Goal: Task Accomplishment & Management: Manage account settings

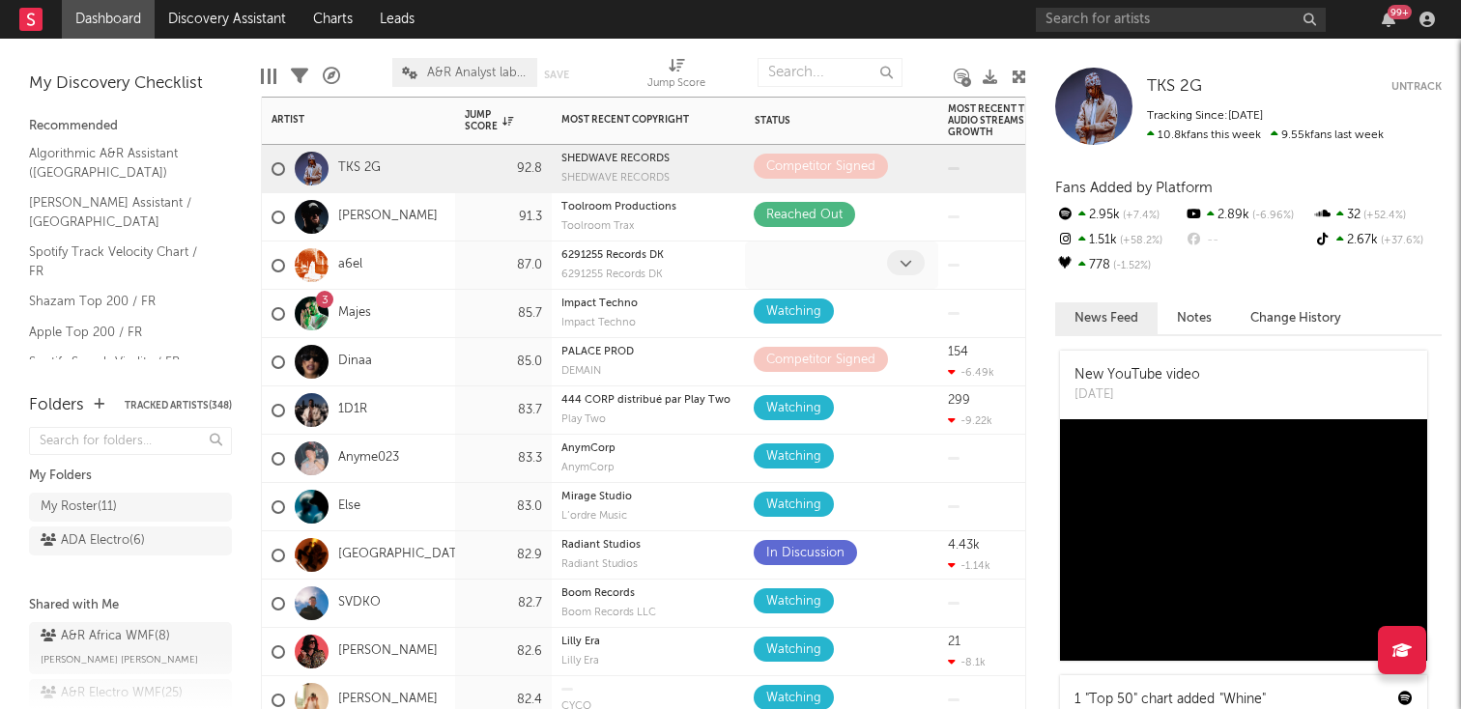
click at [902, 257] on icon at bounding box center [906, 263] width 13 height 13
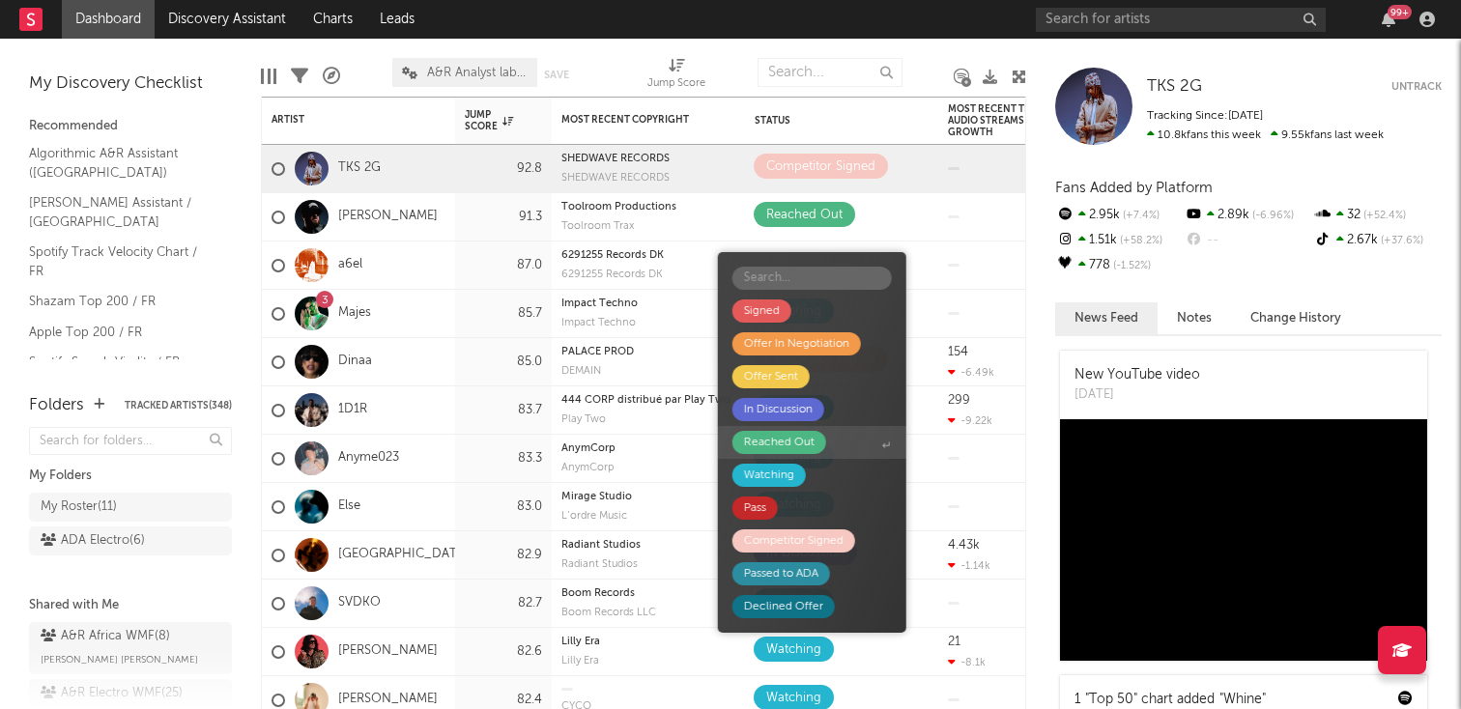
click at [831, 439] on span "Reached Out" at bounding box center [812, 442] width 188 height 33
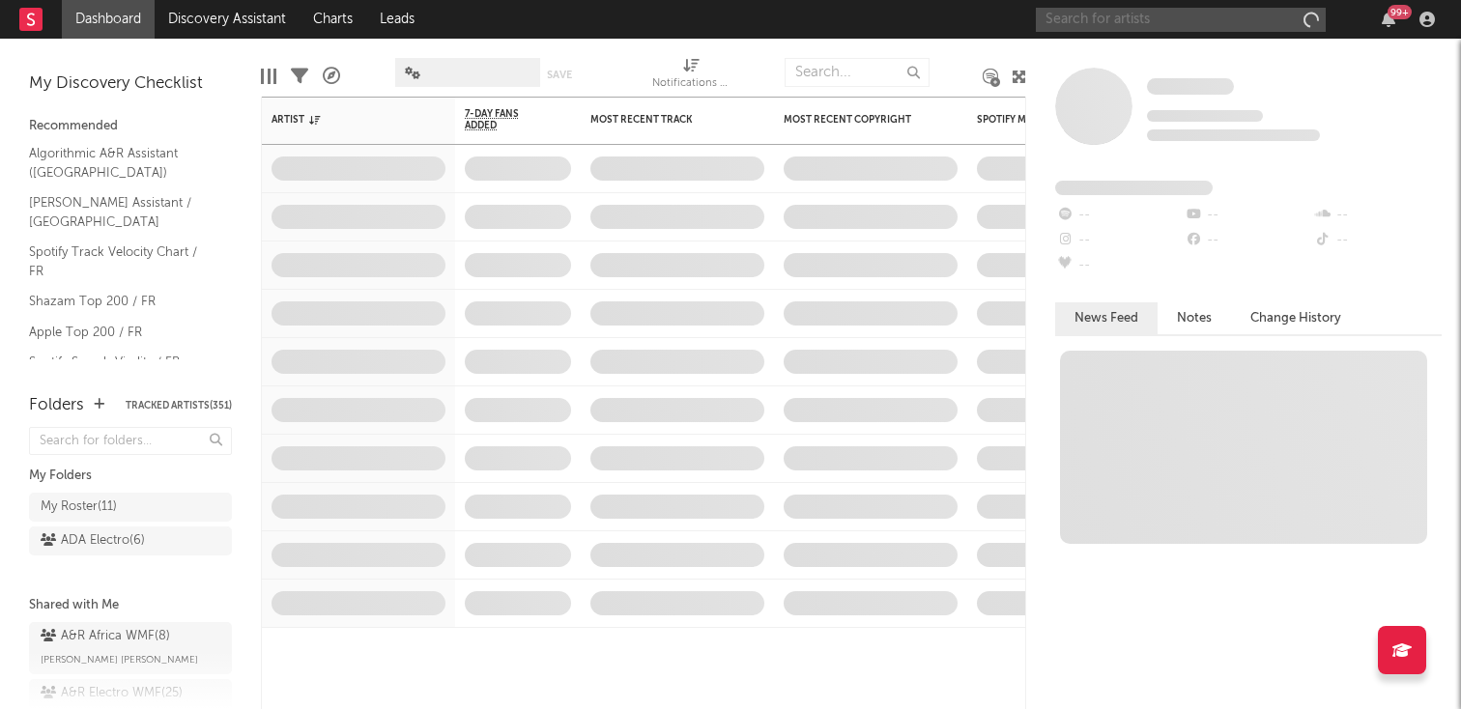
click at [1125, 19] on input "text" at bounding box center [1181, 20] width 290 height 24
type input "K"
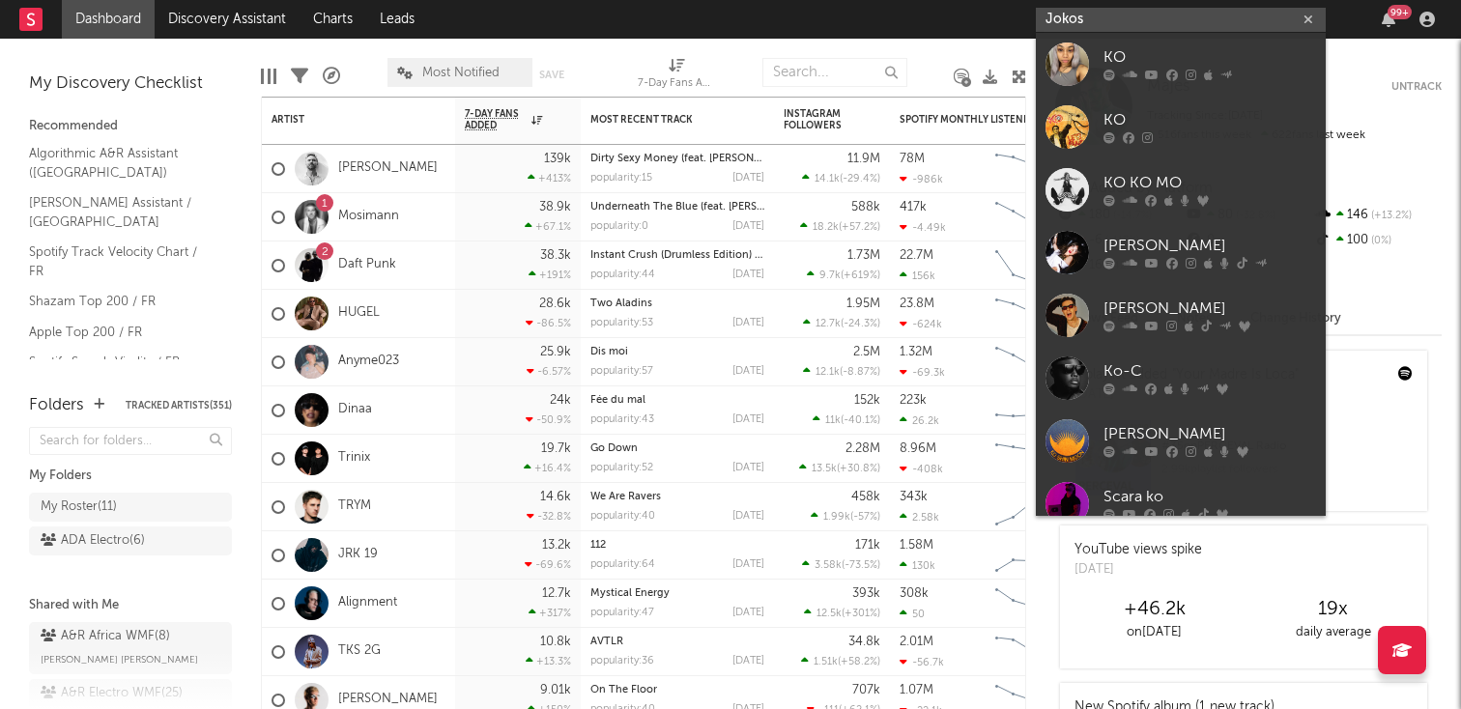
click at [1146, 13] on input "Jokos" at bounding box center [1181, 20] width 290 height 24
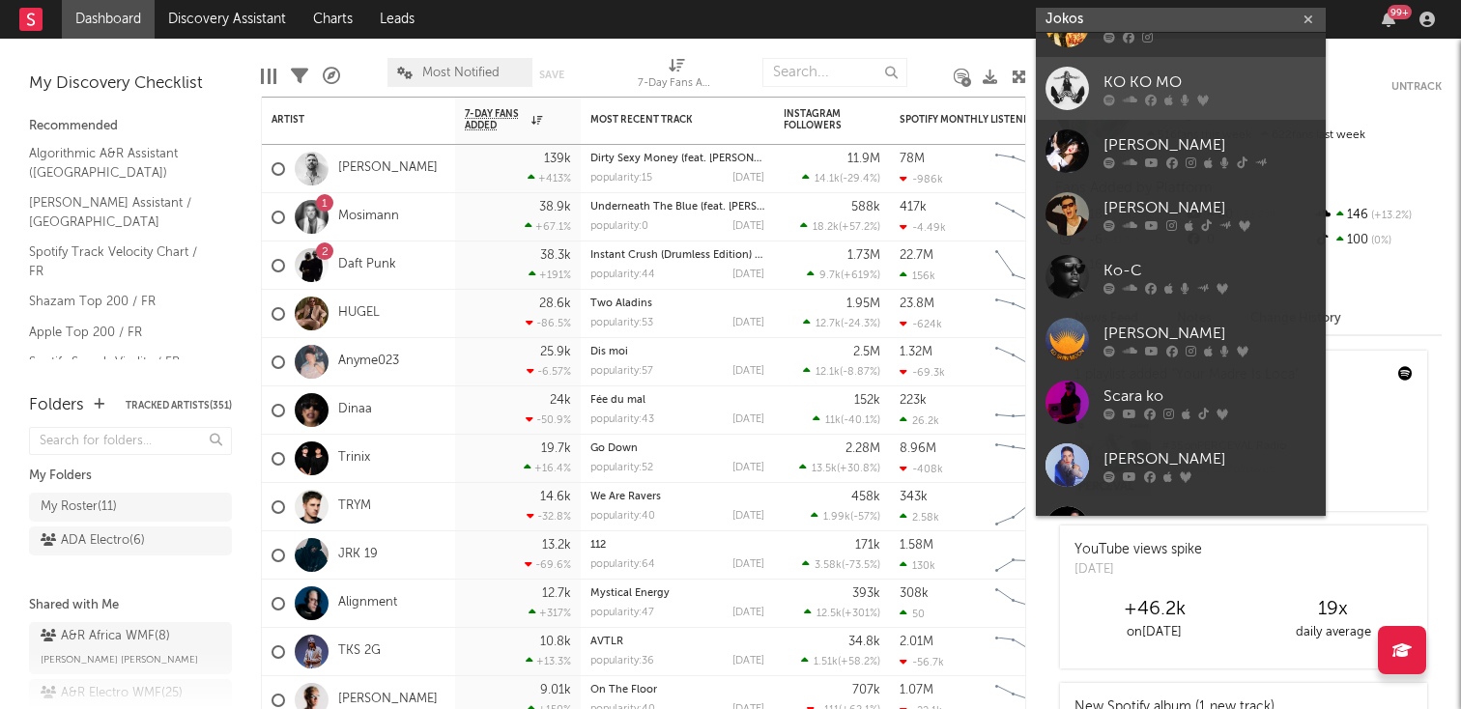
scroll to position [145, 0]
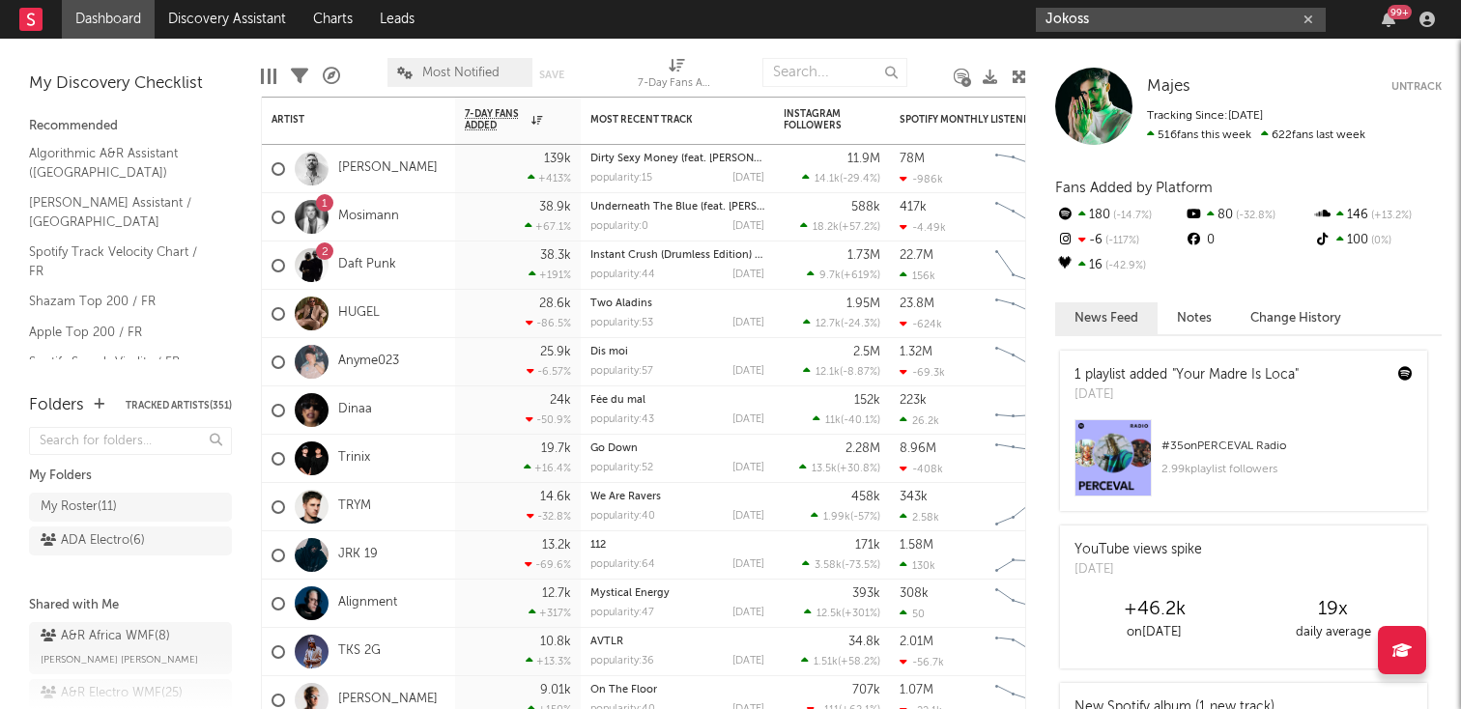
click at [1105, 10] on input "Jokoss" at bounding box center [1181, 20] width 290 height 24
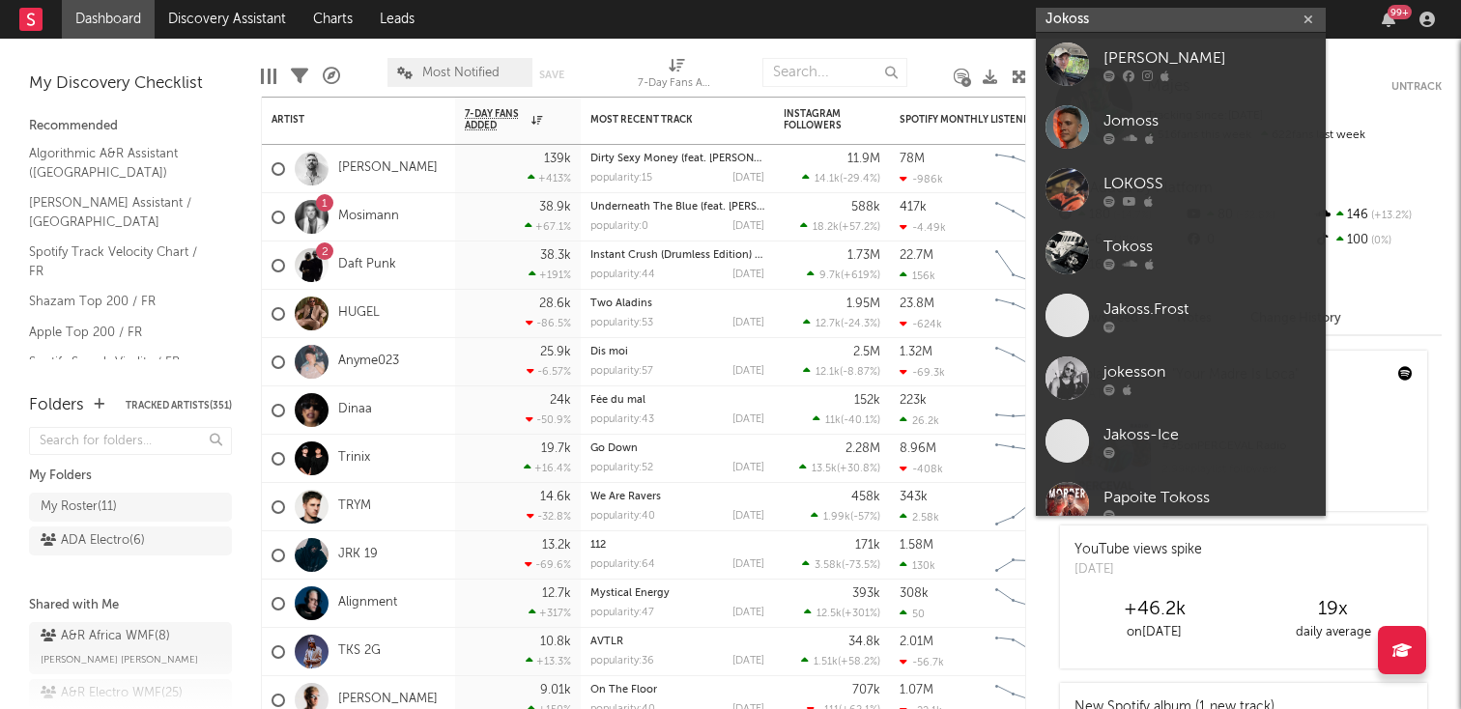
click at [1105, 15] on input "Jokoss" at bounding box center [1181, 20] width 290 height 24
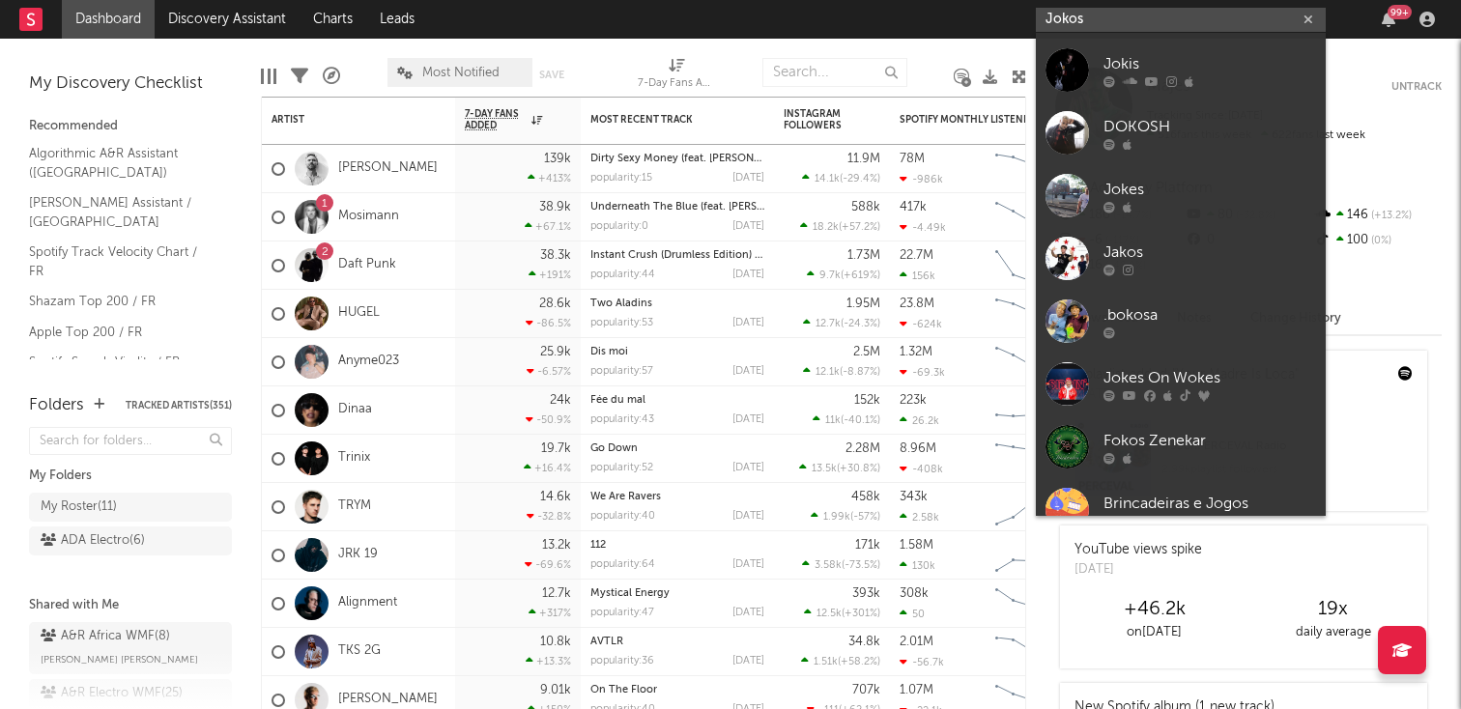
scroll to position [396, 0]
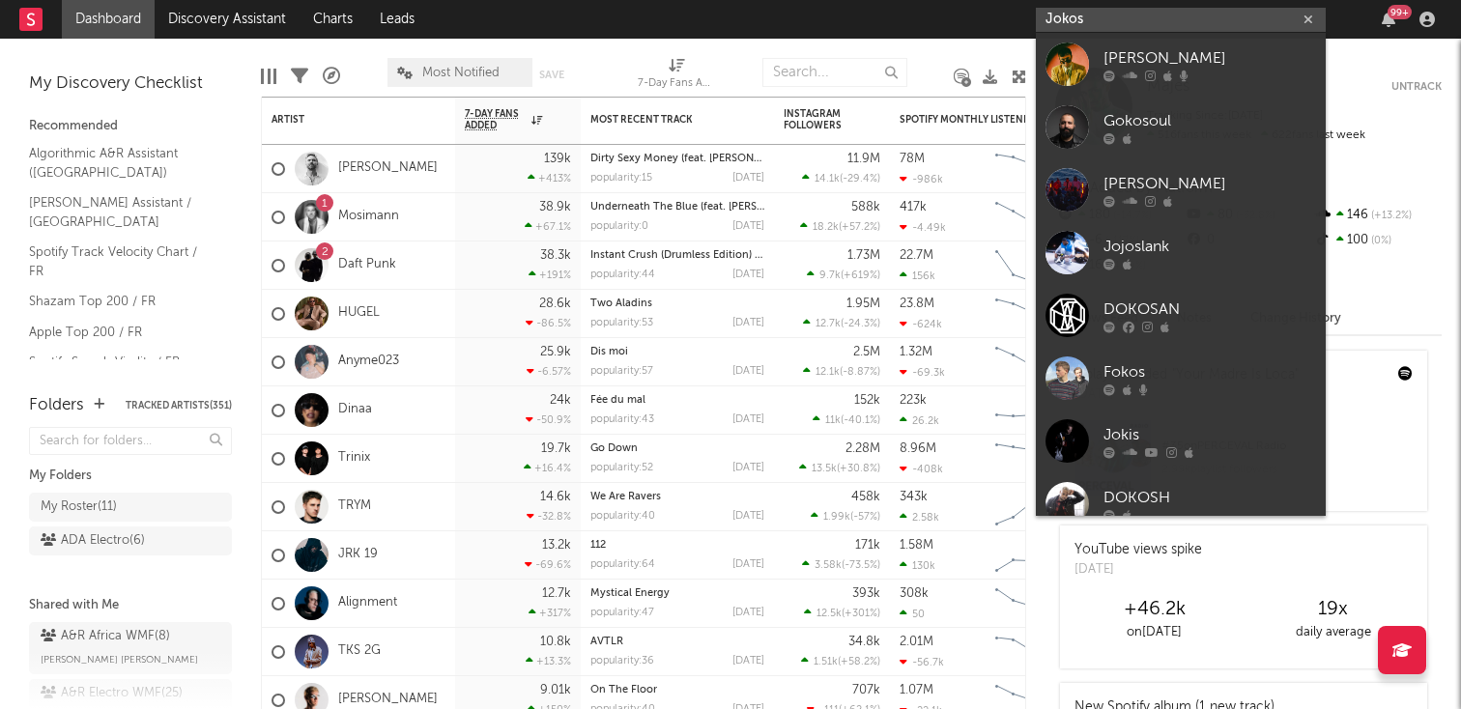
click at [1128, 22] on input "Jokos" at bounding box center [1181, 20] width 290 height 24
paste input "[URL][DOMAIN_NAME]"
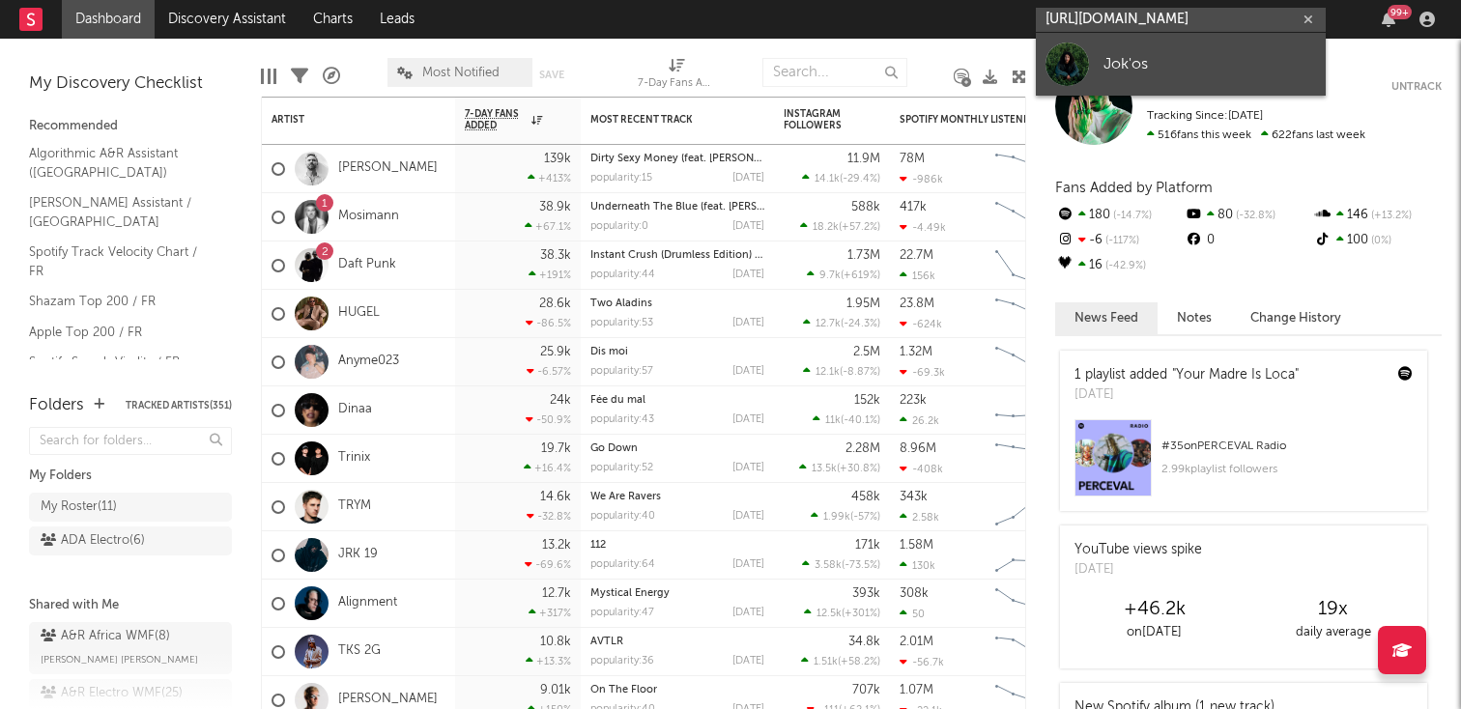
type input "[URL][DOMAIN_NAME]"
click at [1123, 47] on link "Jok'os" at bounding box center [1181, 64] width 290 height 63
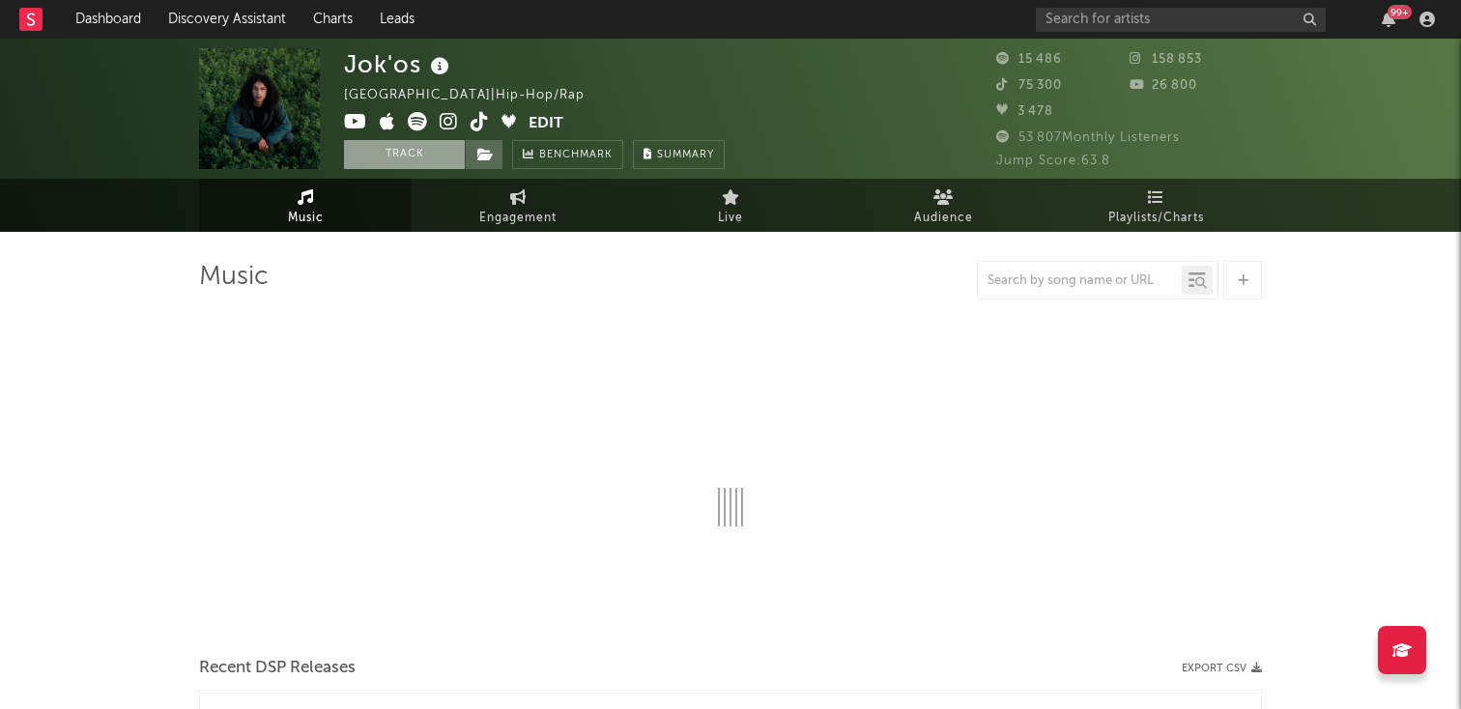
click at [436, 156] on button "Track" at bounding box center [404, 154] width 121 height 29
select select "6m"
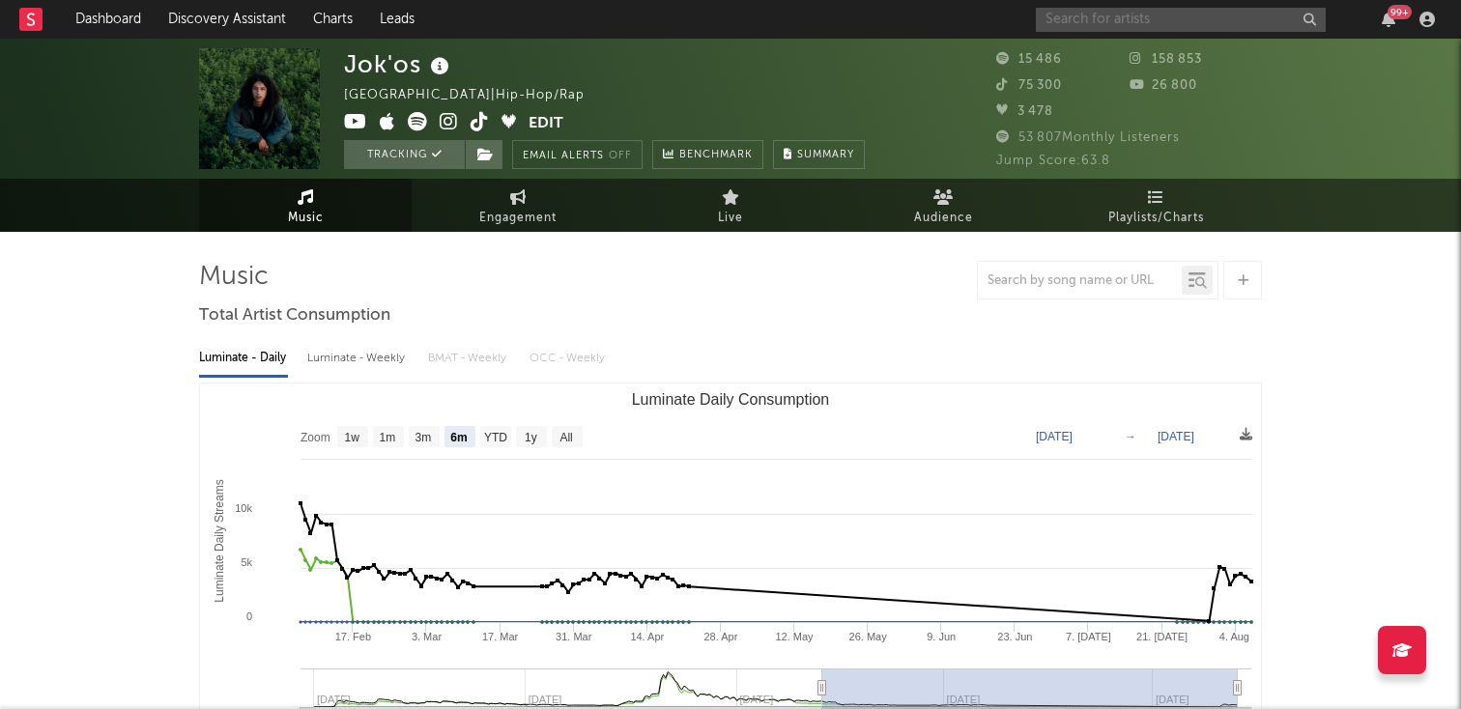
click at [1090, 13] on input "text" at bounding box center [1181, 20] width 290 height 24
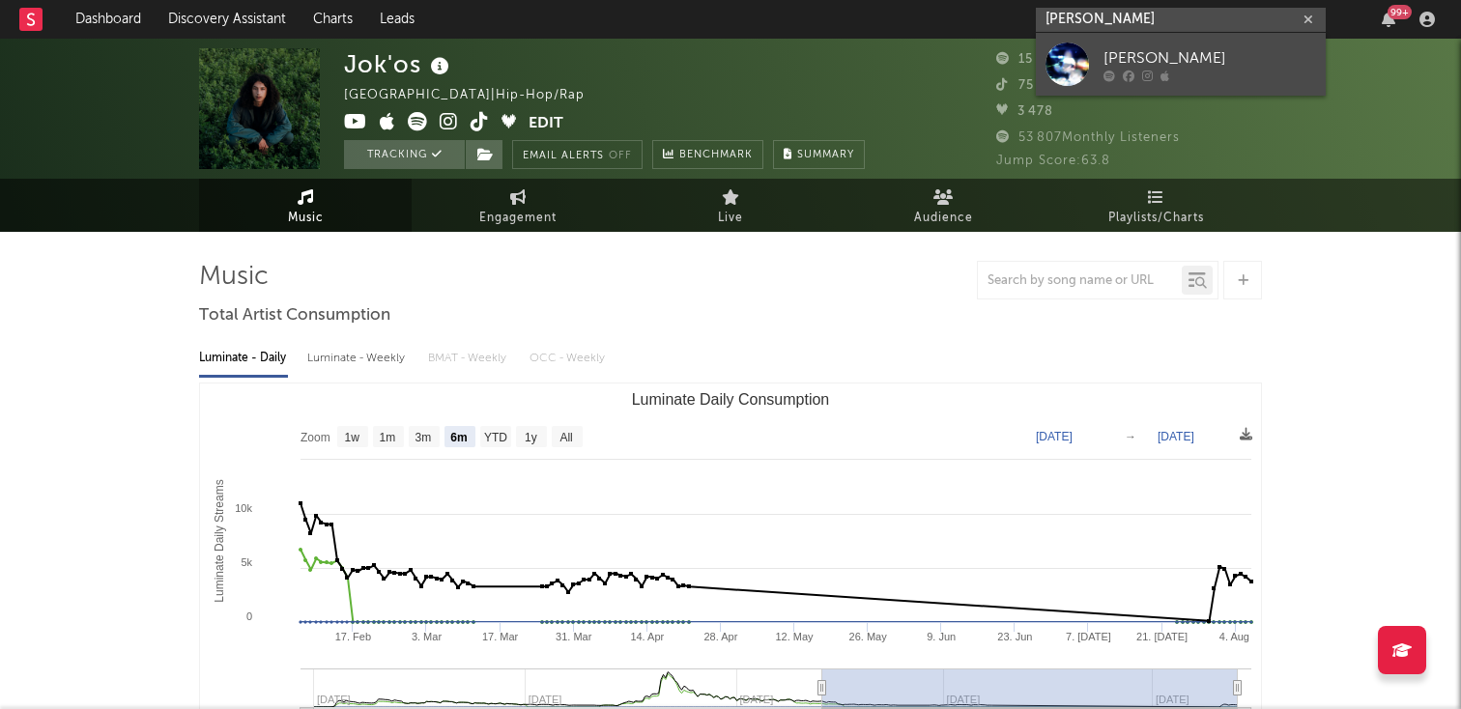
type input "[PERSON_NAME]"
click at [1125, 45] on link "[PERSON_NAME]" at bounding box center [1181, 64] width 290 height 63
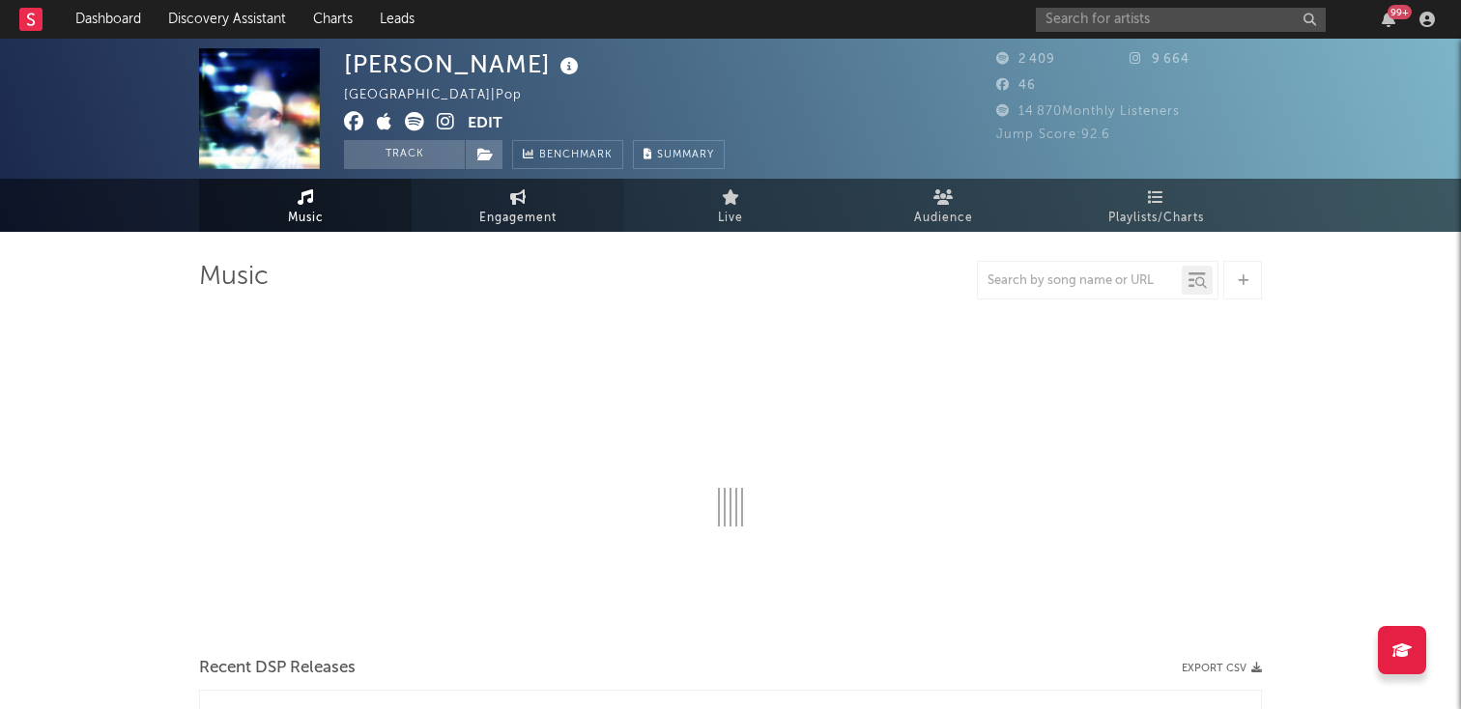
select select "1w"
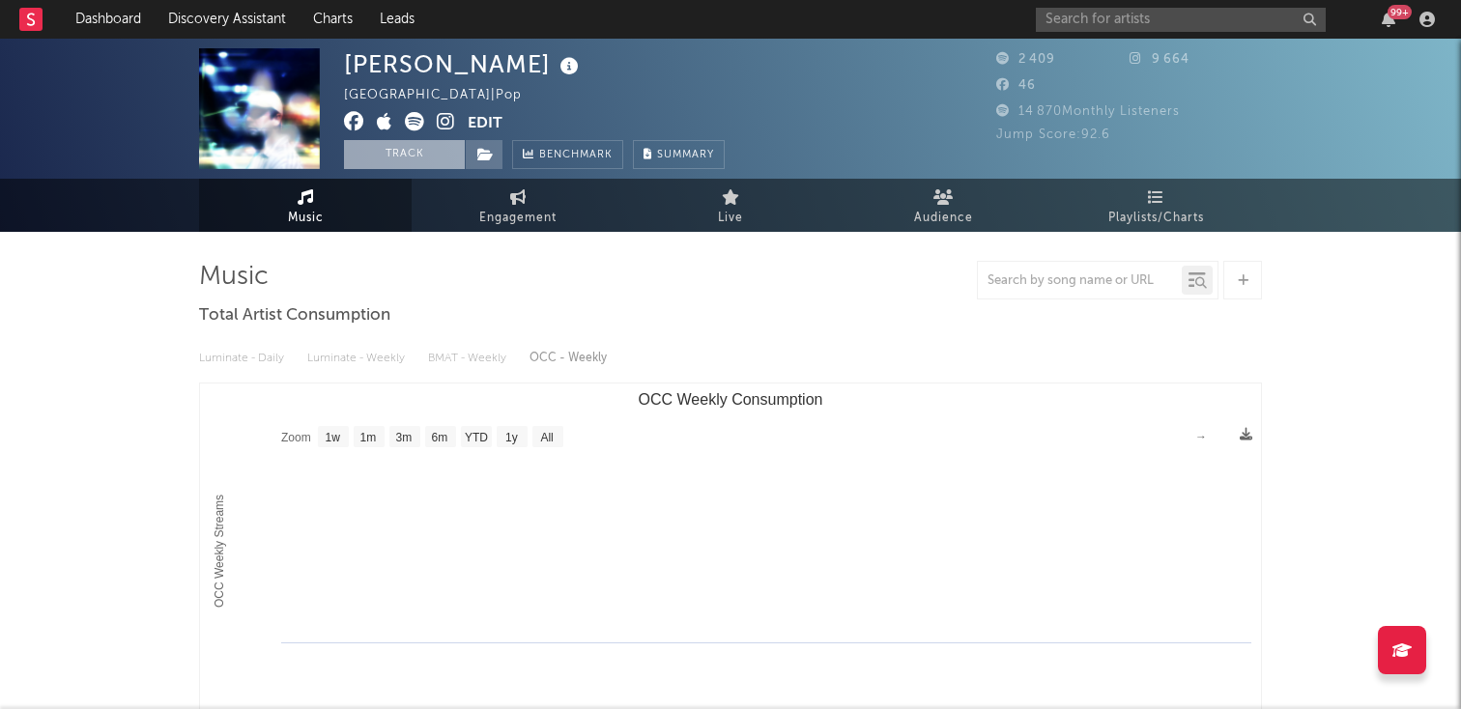
click at [423, 160] on button "Track" at bounding box center [404, 154] width 121 height 29
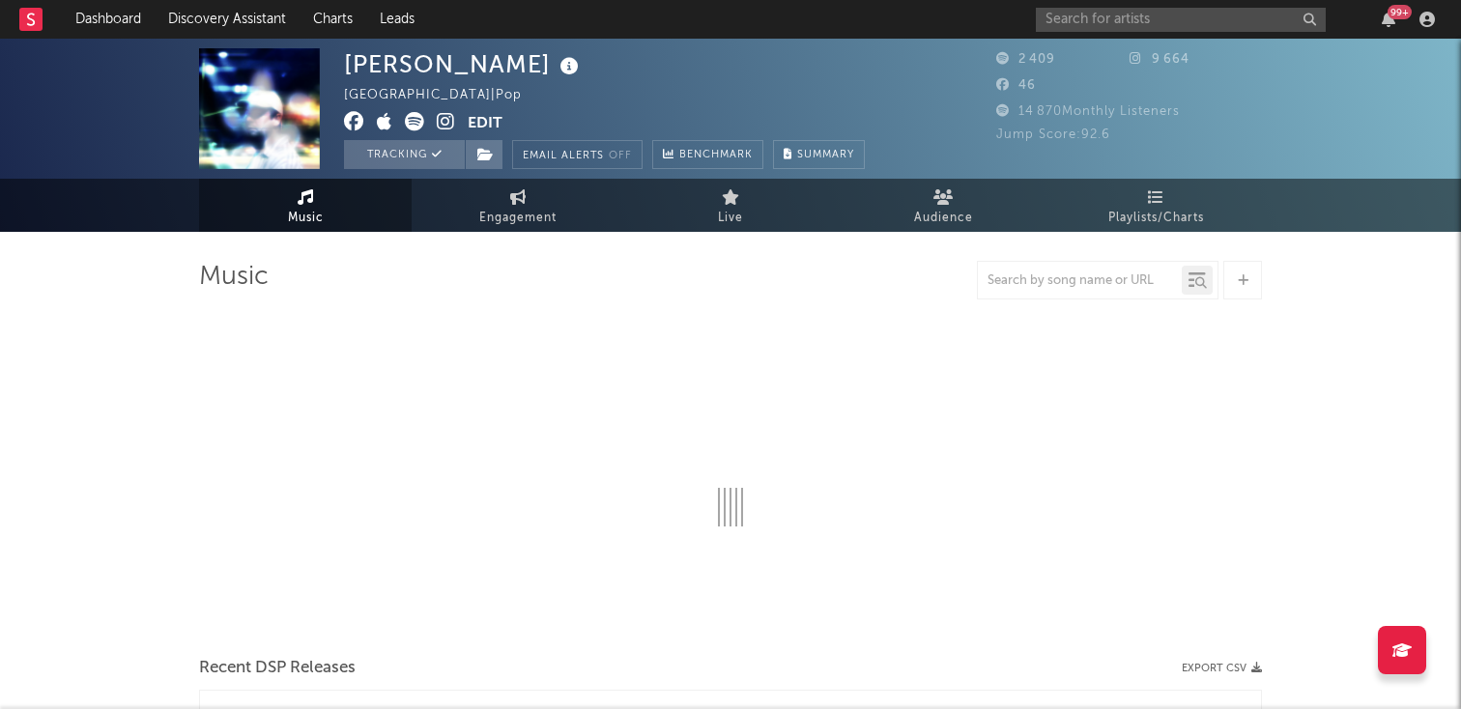
select select "1w"
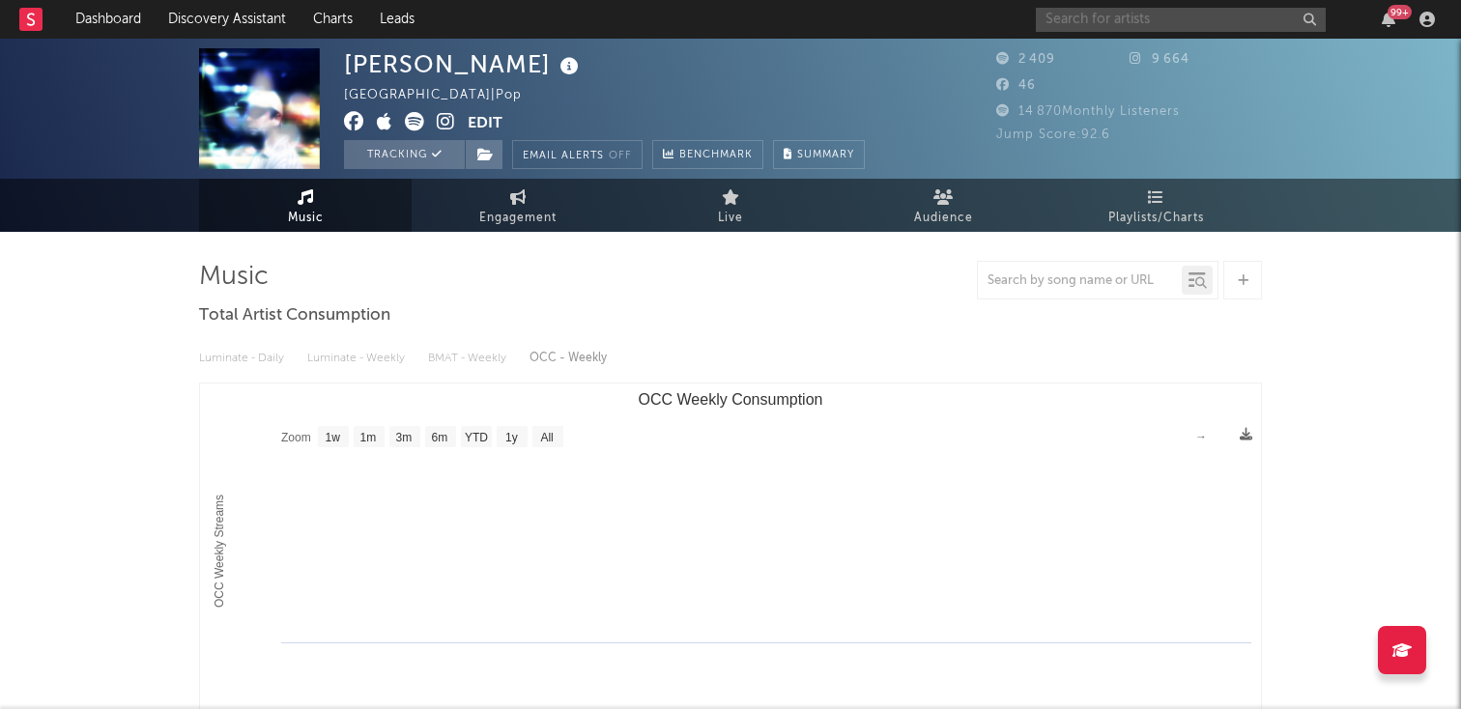
click at [1072, 8] on input "text" at bounding box center [1181, 20] width 290 height 24
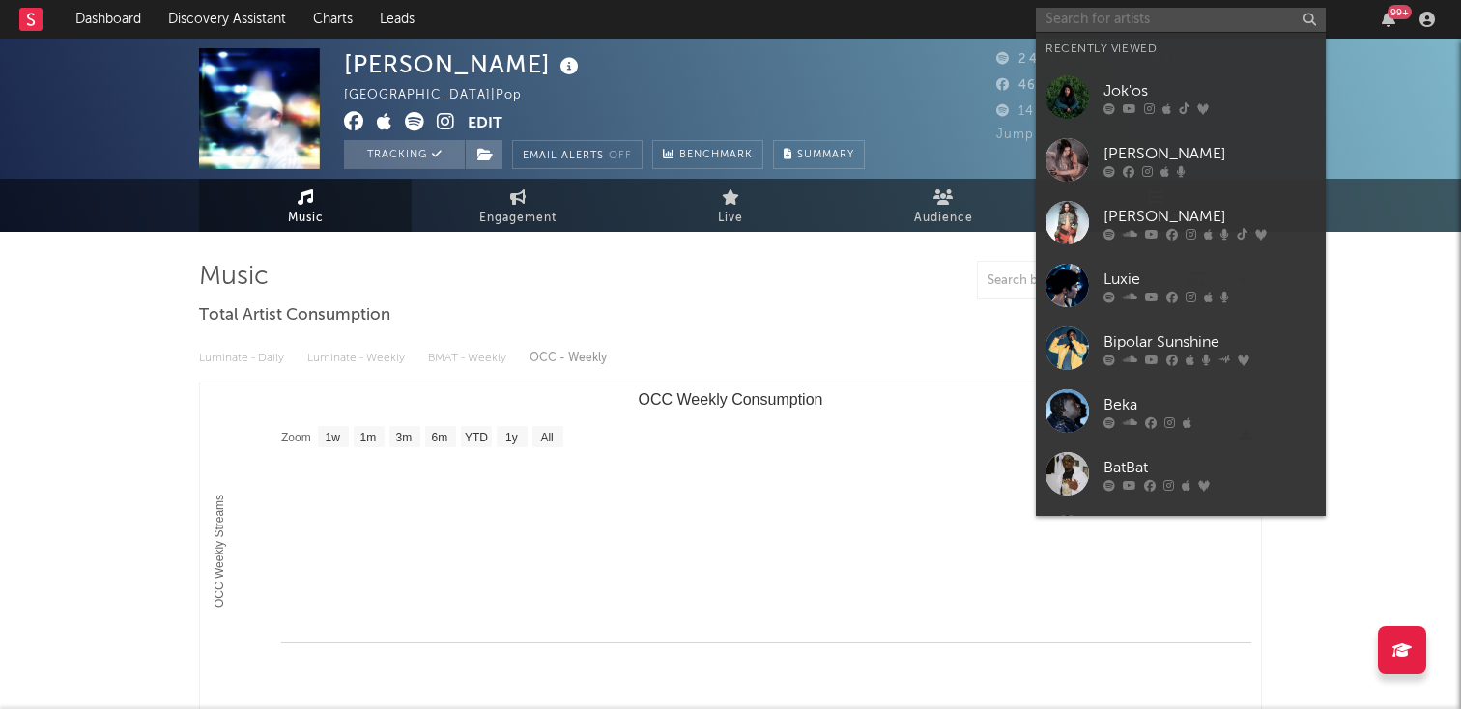
paste input "[URL][DOMAIN_NAME]"
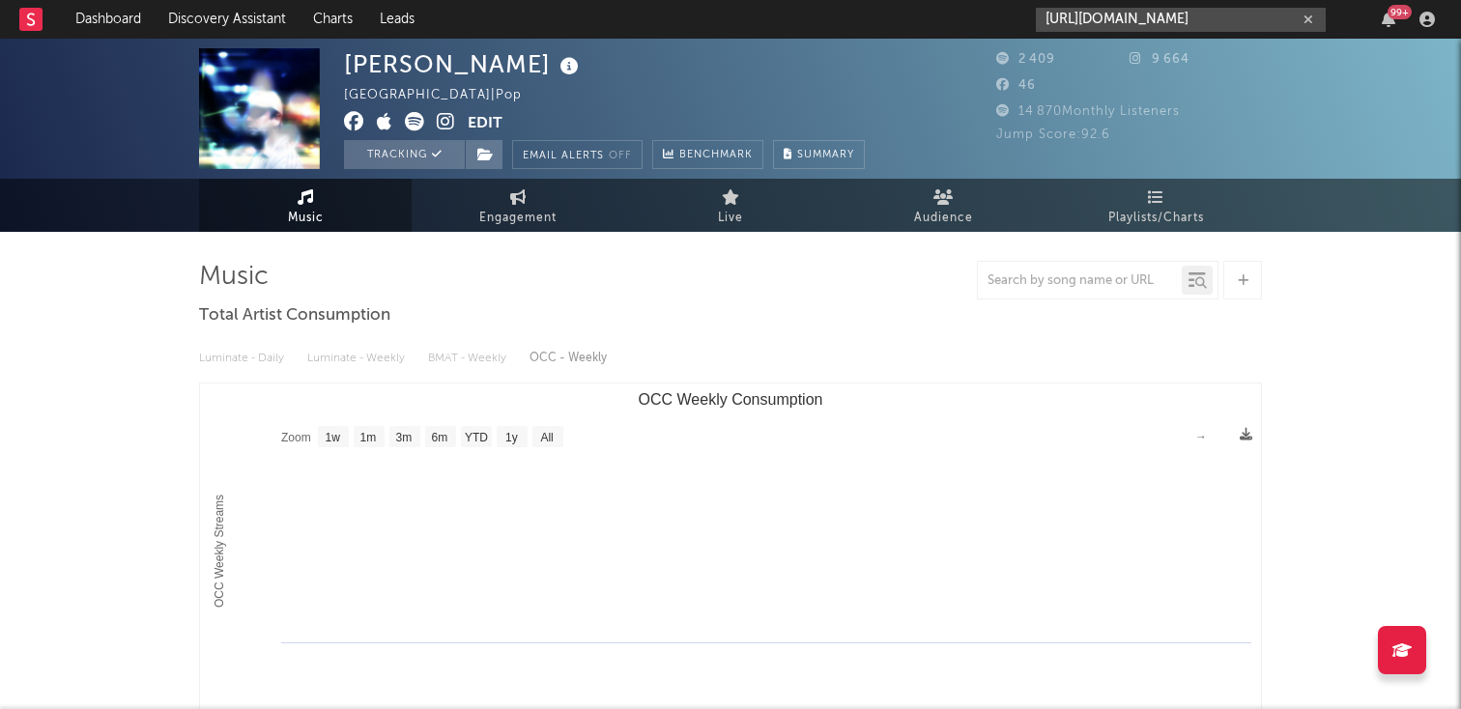
click at [1072, 15] on input "[URL][DOMAIN_NAME]" at bounding box center [1181, 20] width 290 height 24
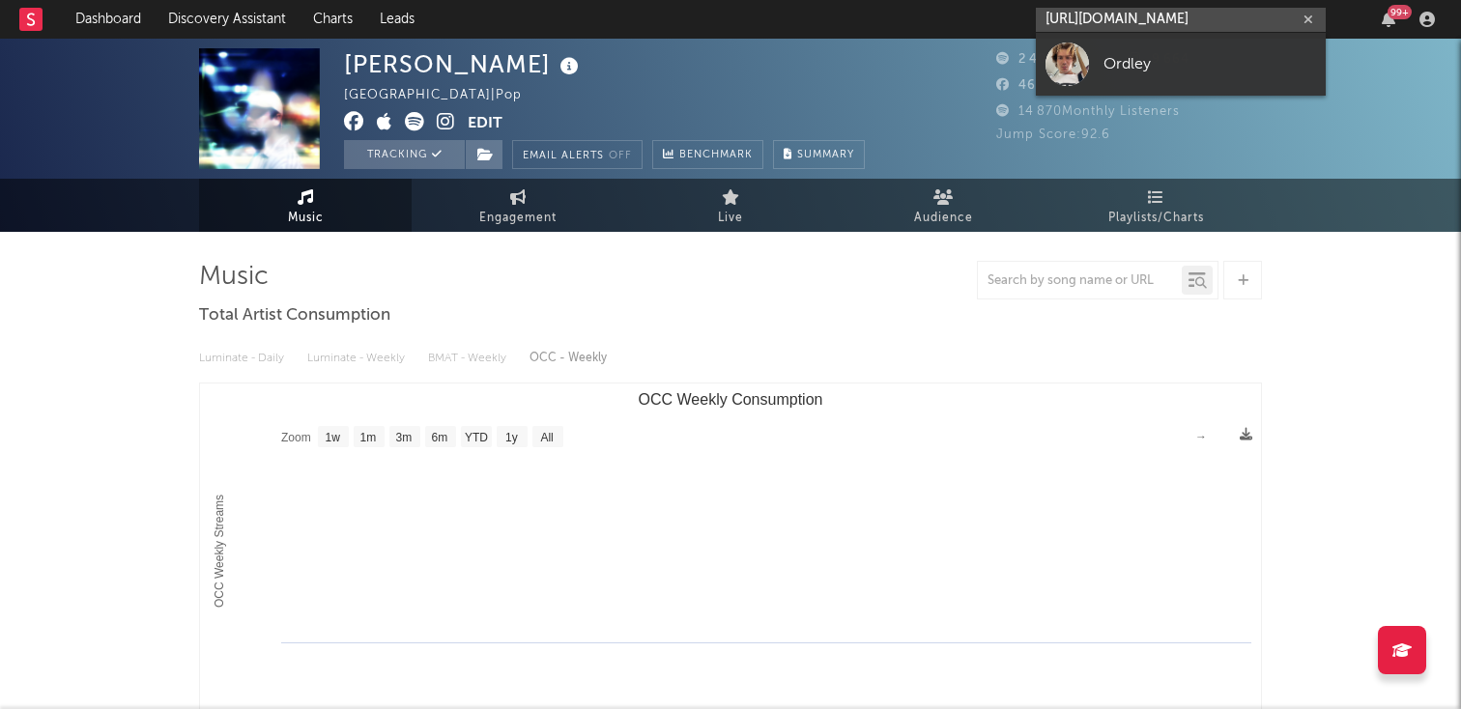
click at [1072, 15] on input "[URL][DOMAIN_NAME]" at bounding box center [1181, 20] width 290 height 24
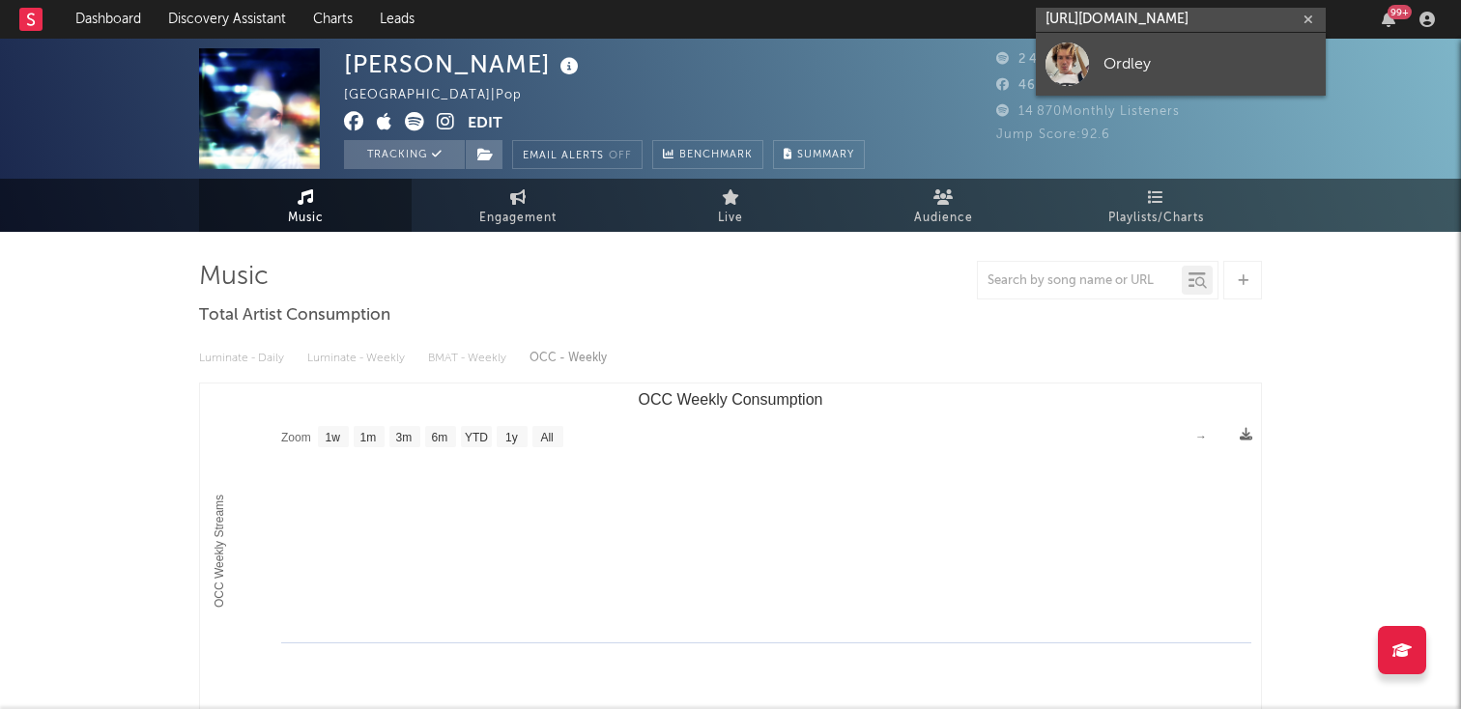
type input "[URL][DOMAIN_NAME]"
click at [1108, 49] on link "Ordley" at bounding box center [1181, 64] width 290 height 63
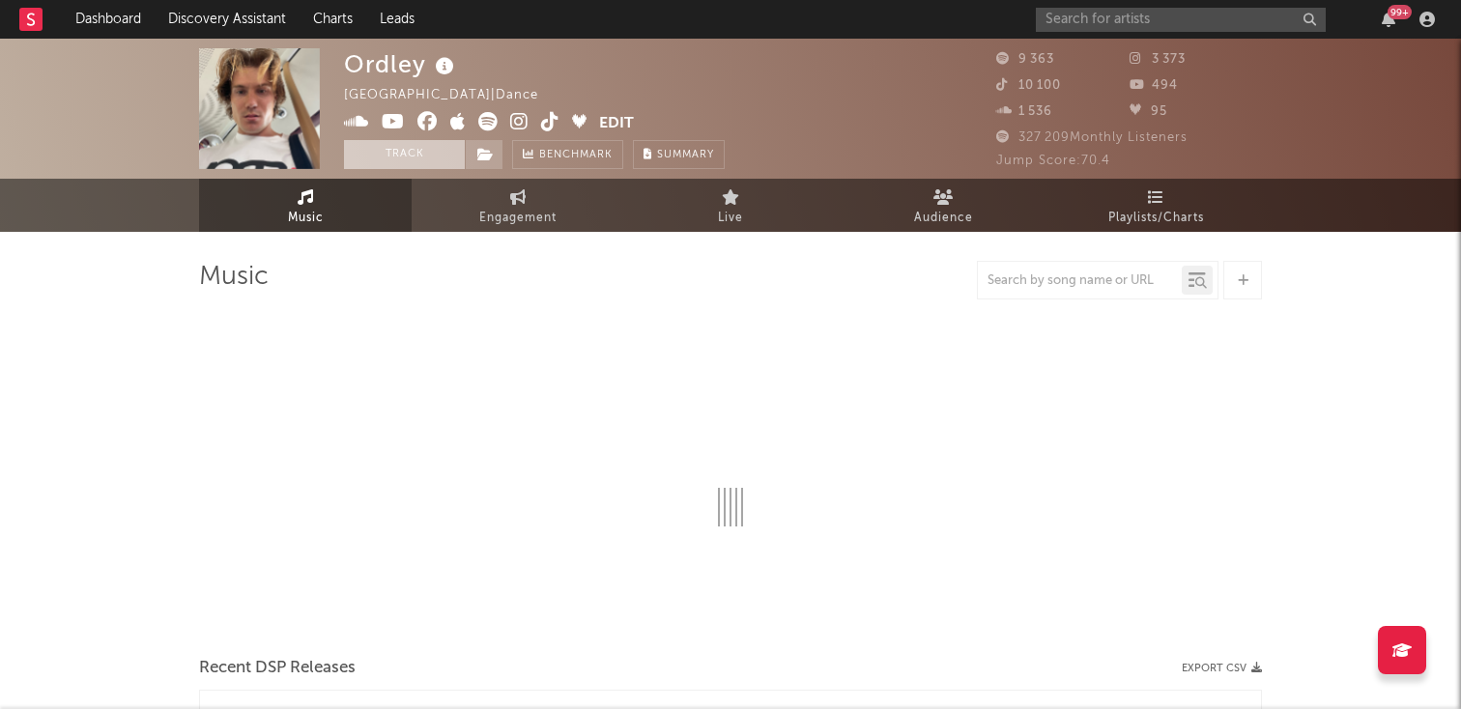
click at [424, 159] on button "Track" at bounding box center [404, 154] width 121 height 29
select select "6m"
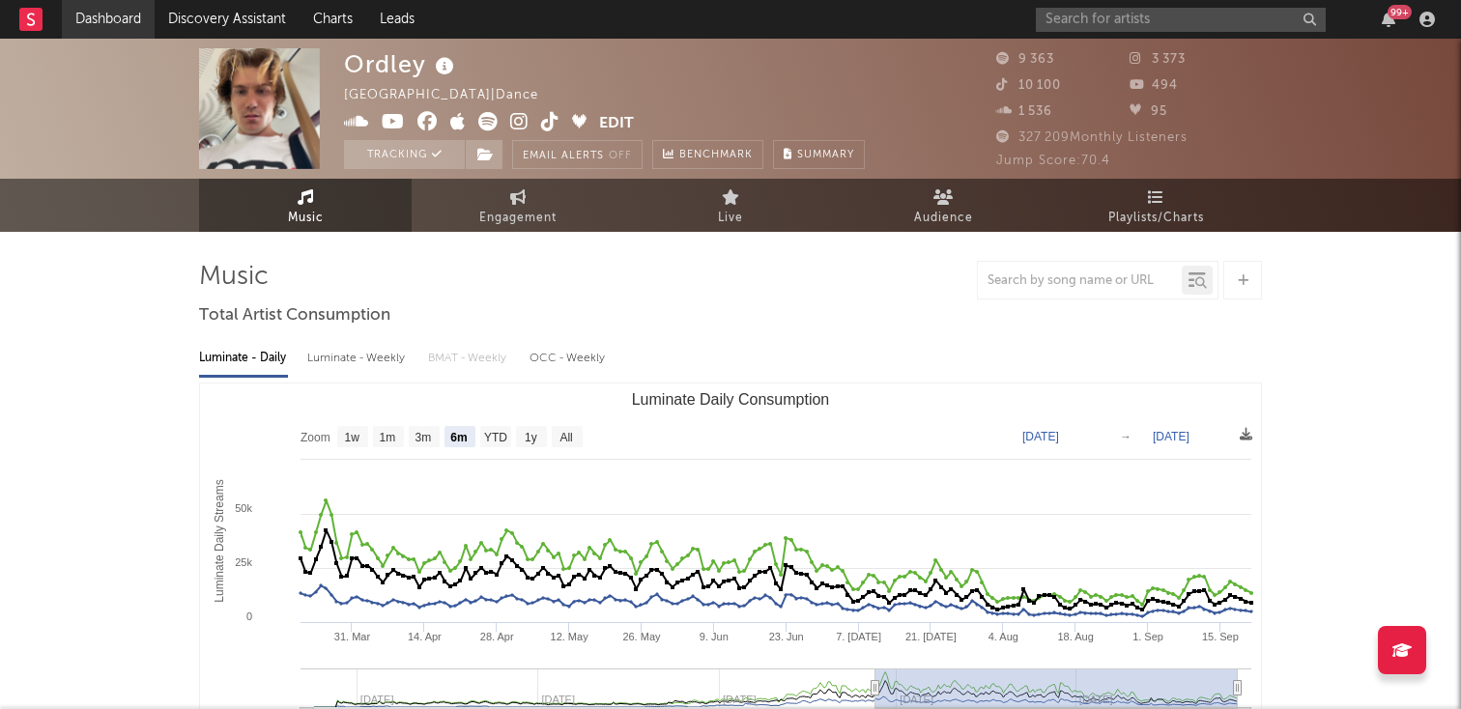
click at [98, 7] on link "Dashboard" at bounding box center [108, 19] width 93 height 39
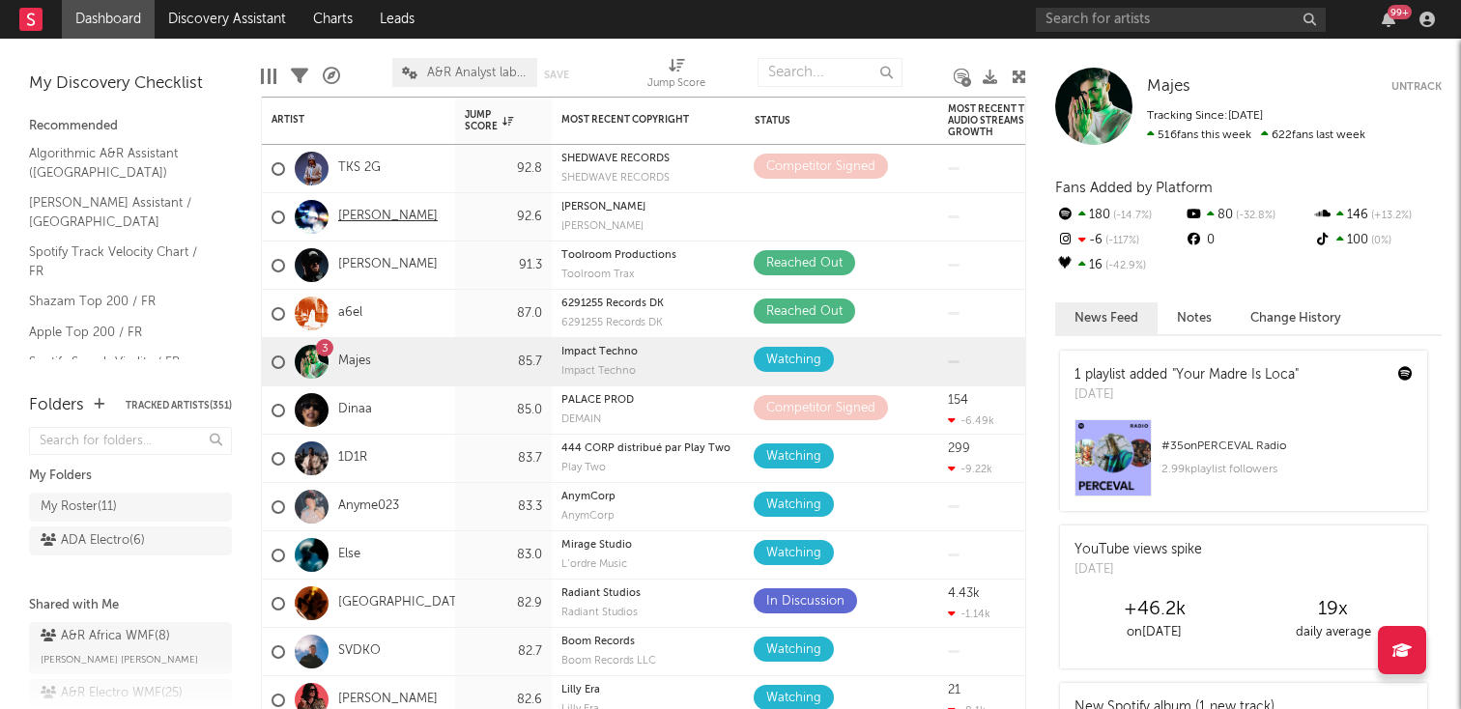
click at [377, 223] on link "[PERSON_NAME]" at bounding box center [388, 217] width 100 height 16
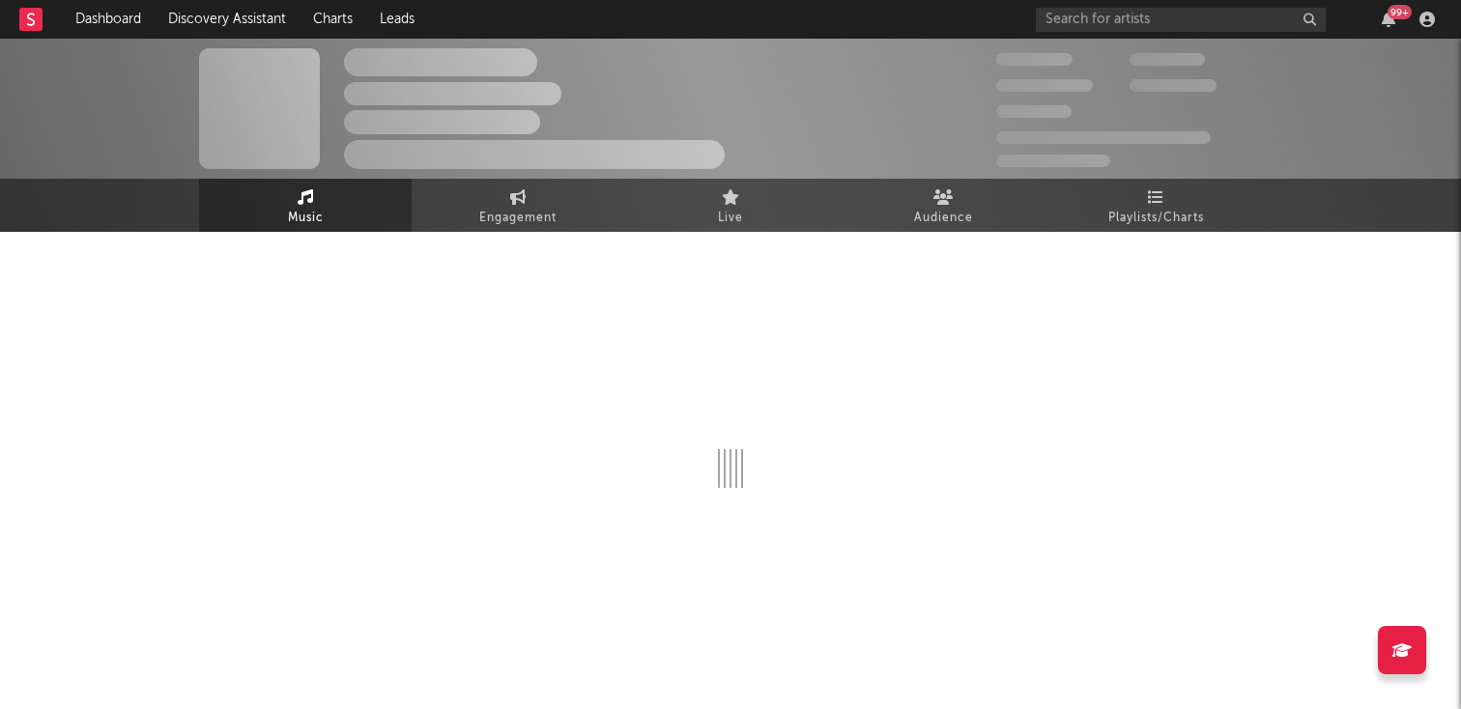
select select "1w"
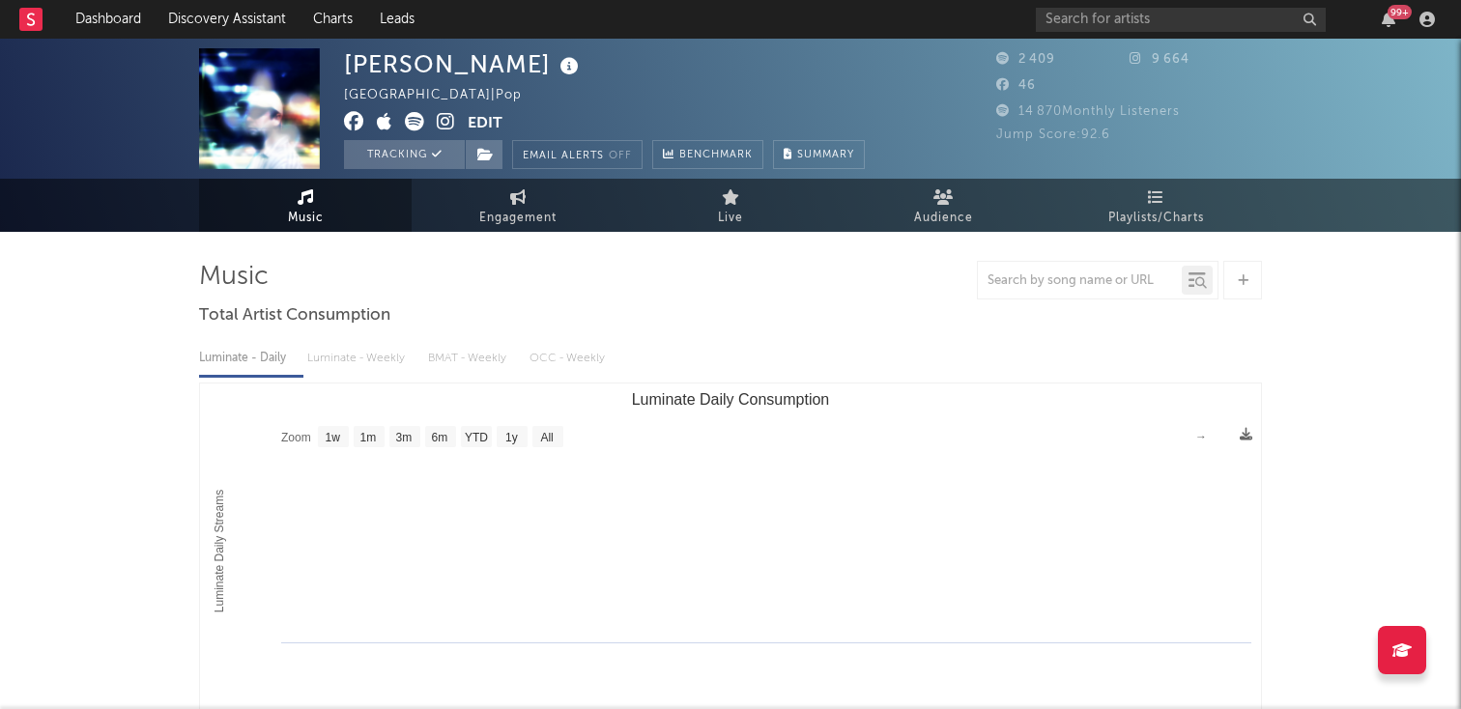
click at [486, 129] on button "Edit" at bounding box center [485, 124] width 35 height 24
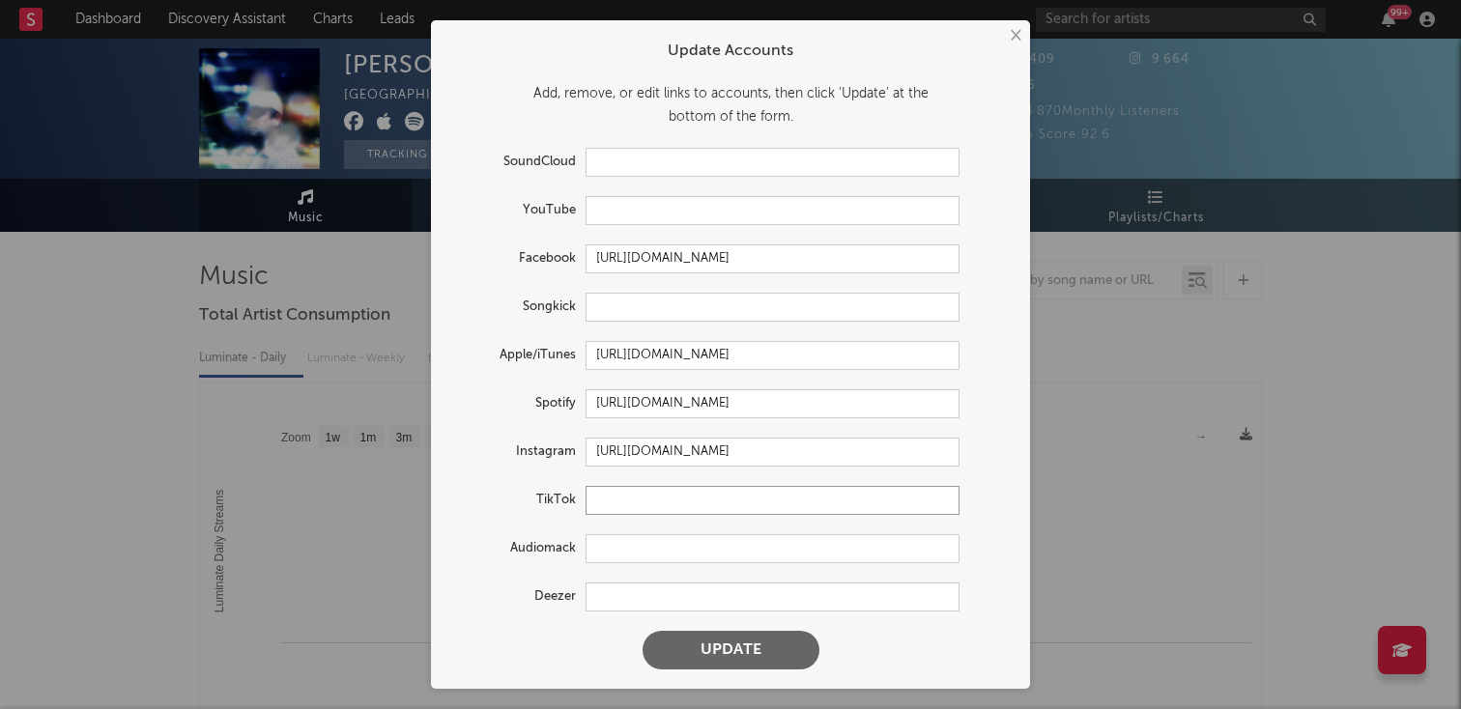
click at [620, 497] on input "text" at bounding box center [773, 500] width 374 height 29
paste input "[URL][DOMAIN_NAME]"
type input "[URL][DOMAIN_NAME]"
click at [613, 600] on input "text" at bounding box center [773, 597] width 374 height 29
paste input "[URL][DOMAIN_NAME]"
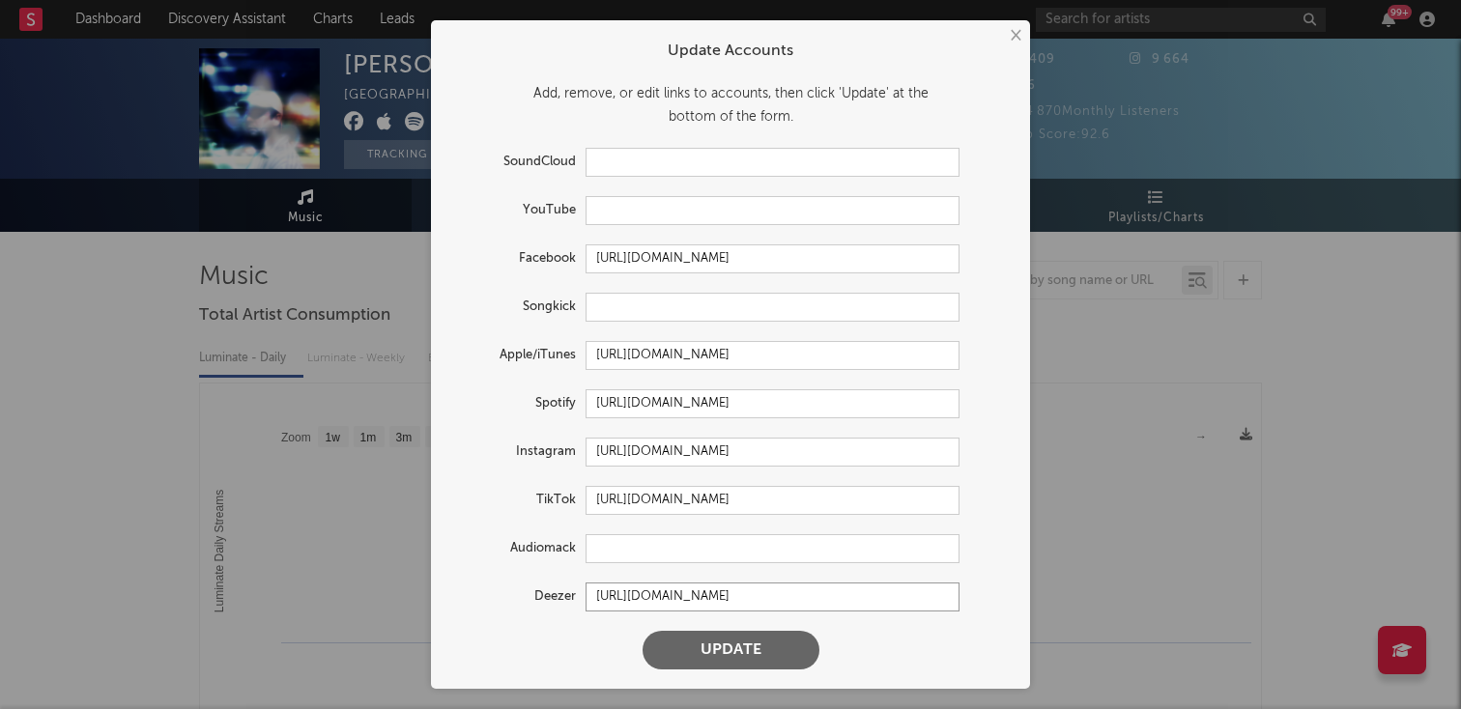
type input "[URL][DOMAIN_NAME]"
click at [684, 643] on button "Update" at bounding box center [731, 650] width 177 height 39
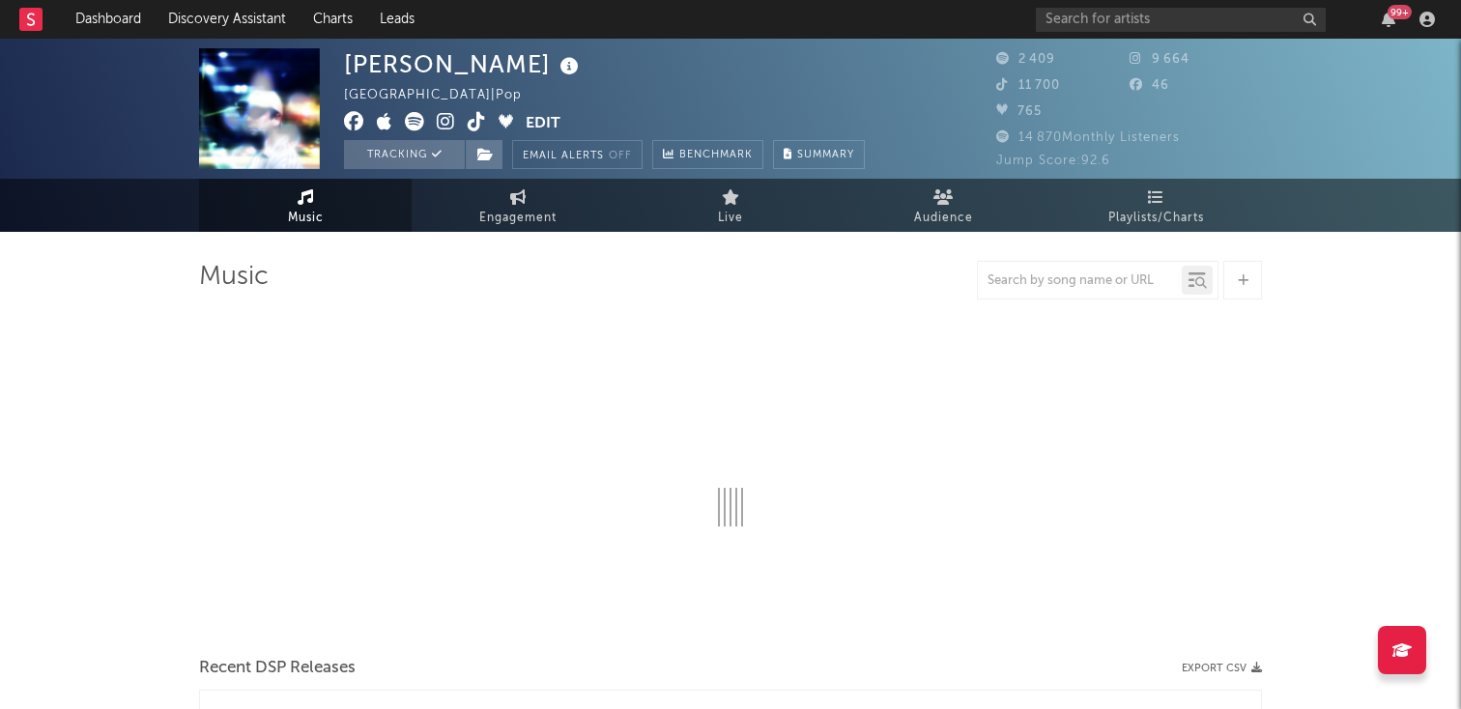
select select "1w"
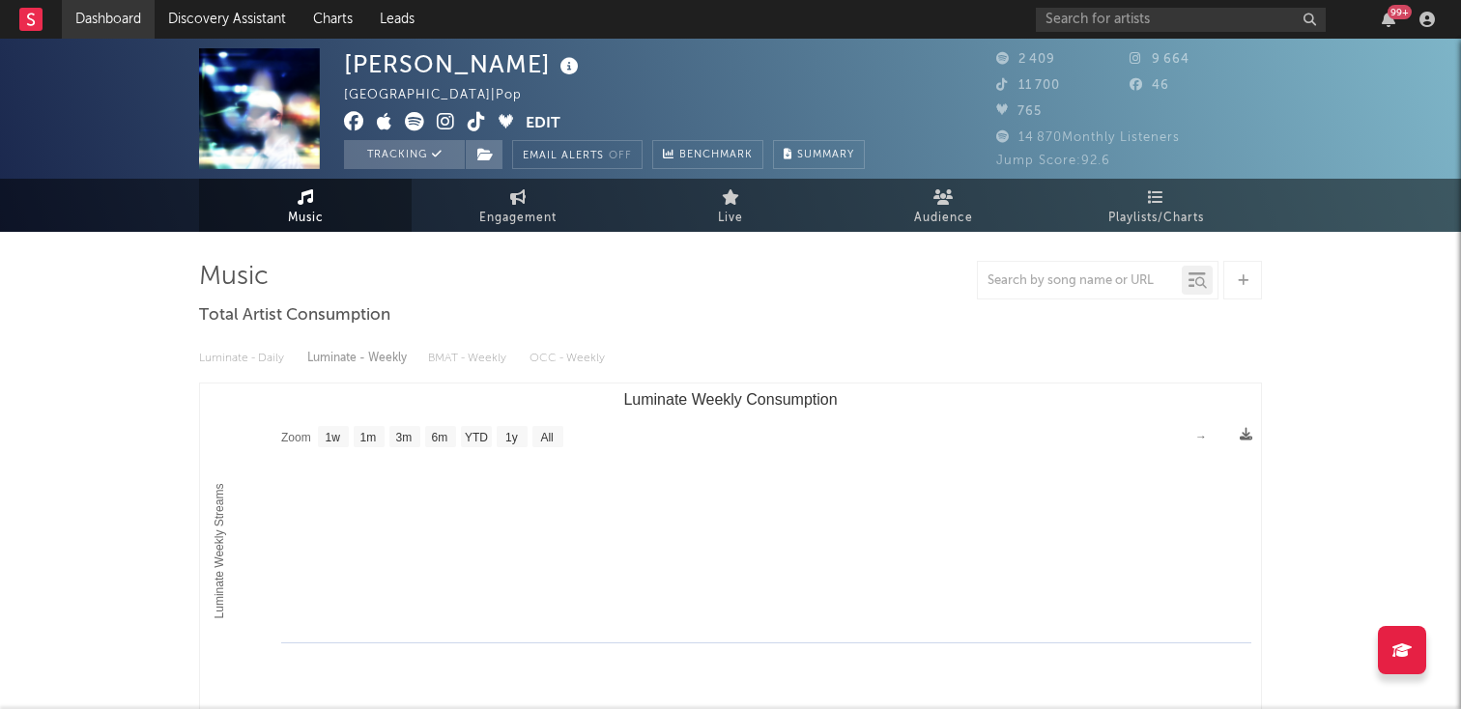
click at [107, 16] on link "Dashboard" at bounding box center [108, 19] width 93 height 39
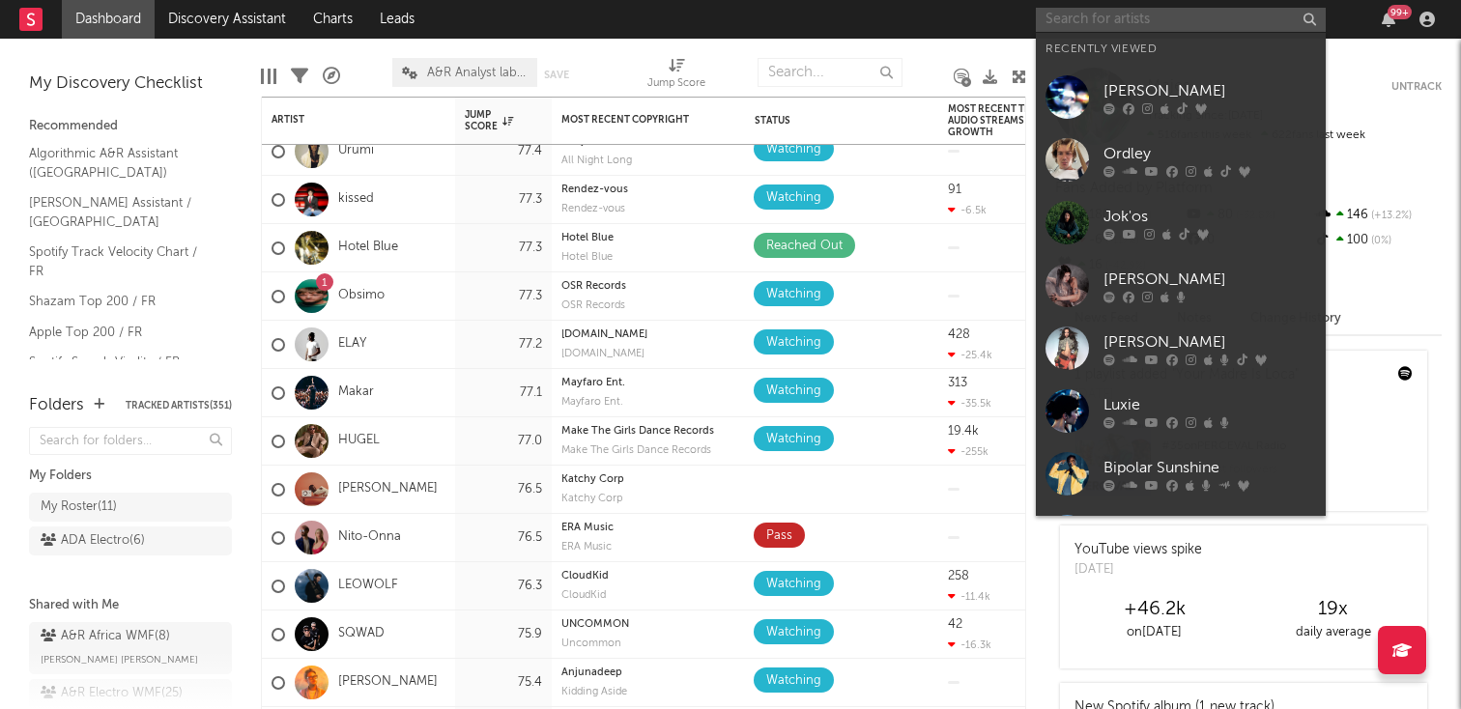
click at [1105, 14] on input "text" at bounding box center [1181, 20] width 290 height 24
type input "o"
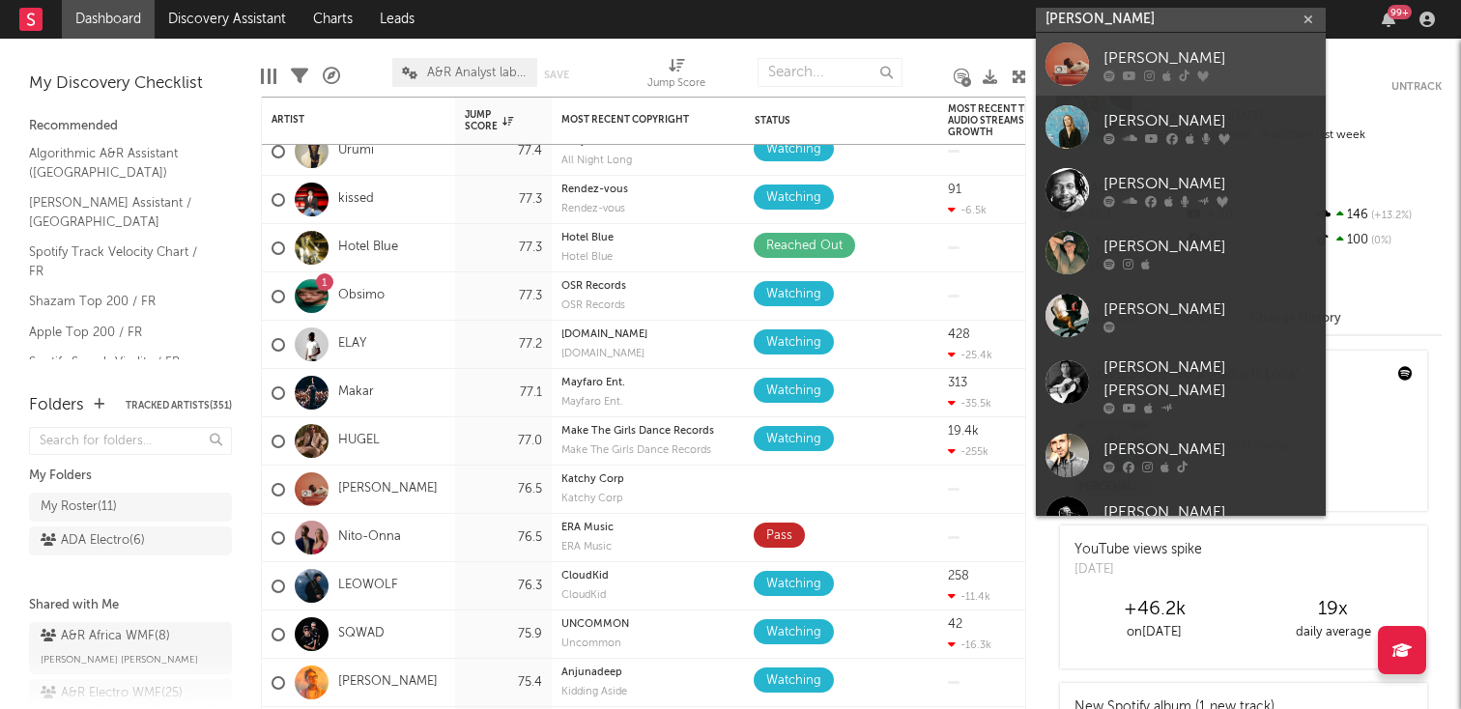
type input "[PERSON_NAME]"
click at [1136, 67] on div "[PERSON_NAME]" at bounding box center [1210, 57] width 213 height 23
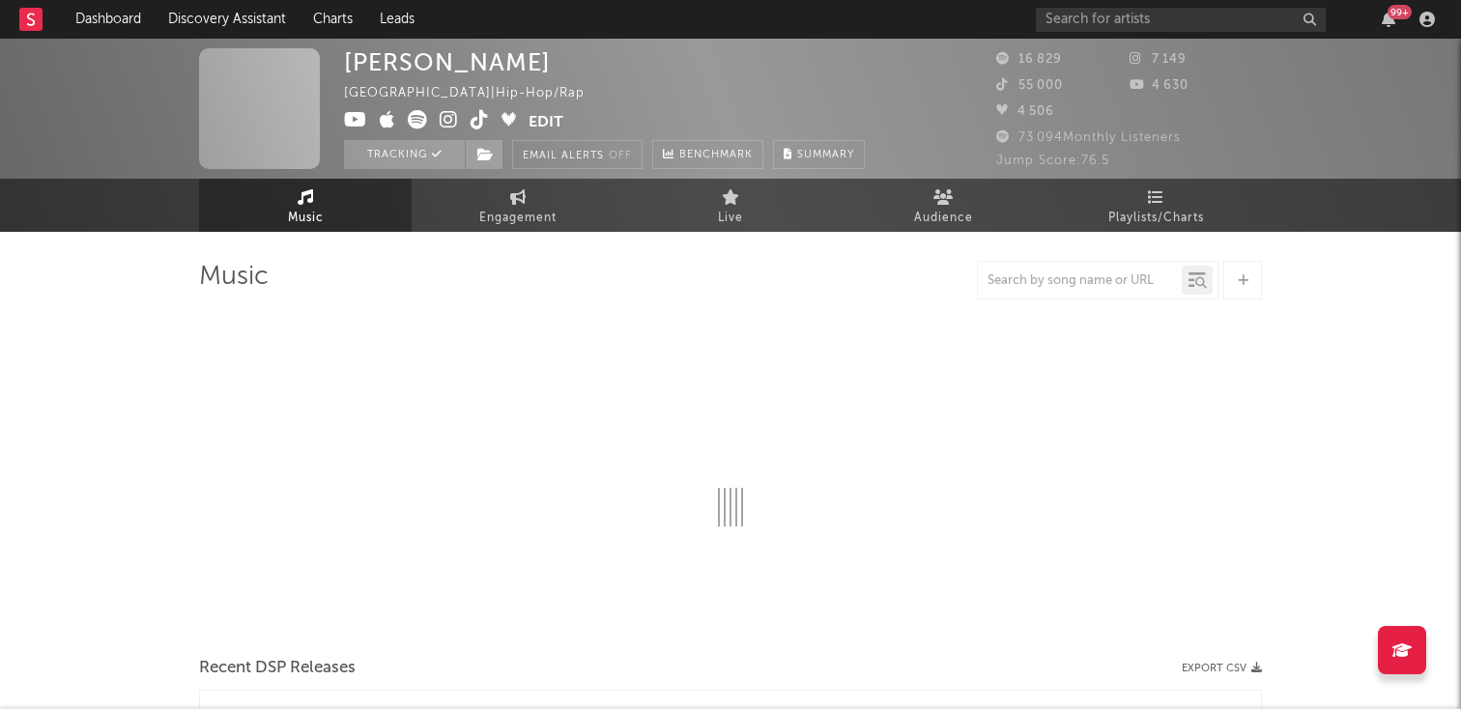
select select "6m"
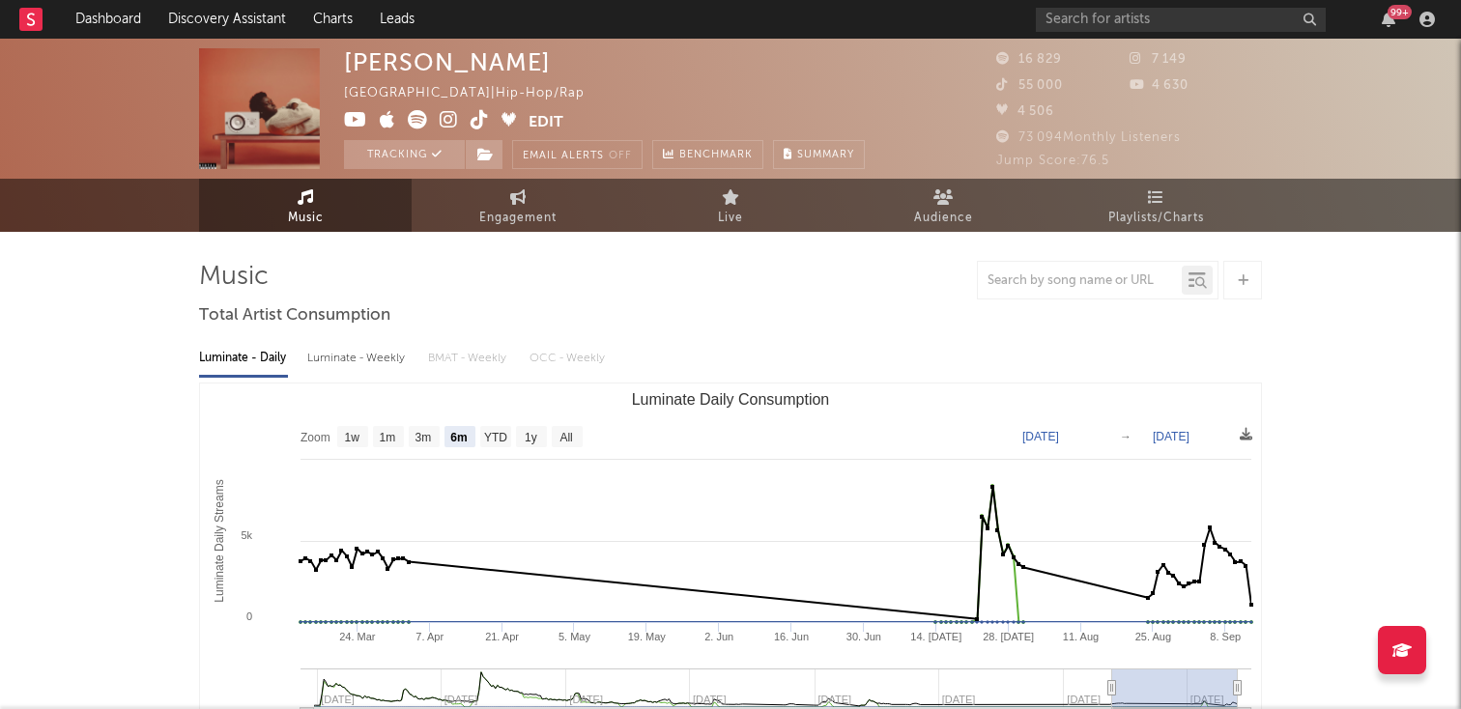
select select "6m"
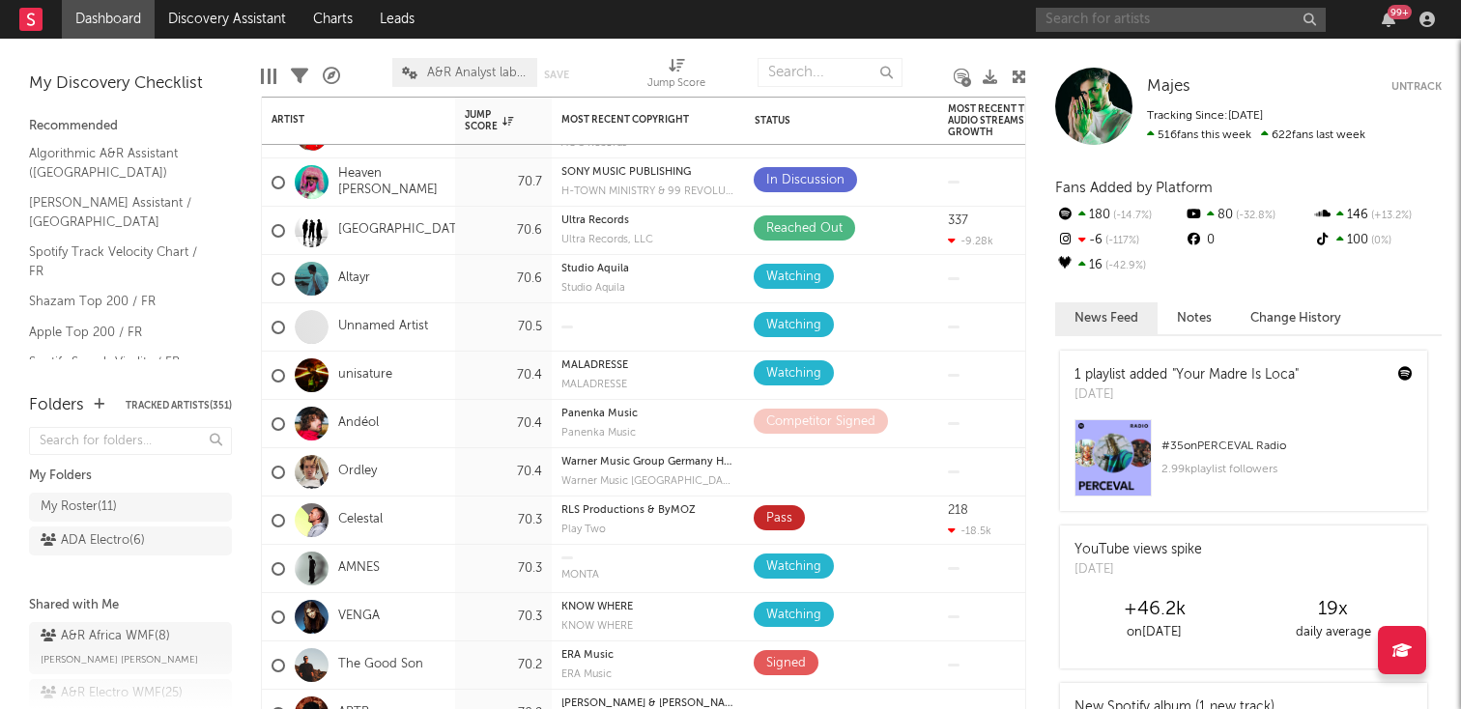
click at [1083, 11] on input "text" at bounding box center [1181, 20] width 290 height 24
click at [1111, 0] on div "arte 99 +" at bounding box center [1239, 19] width 406 height 39
click at [1102, 14] on input "arte" at bounding box center [1181, 20] width 290 height 24
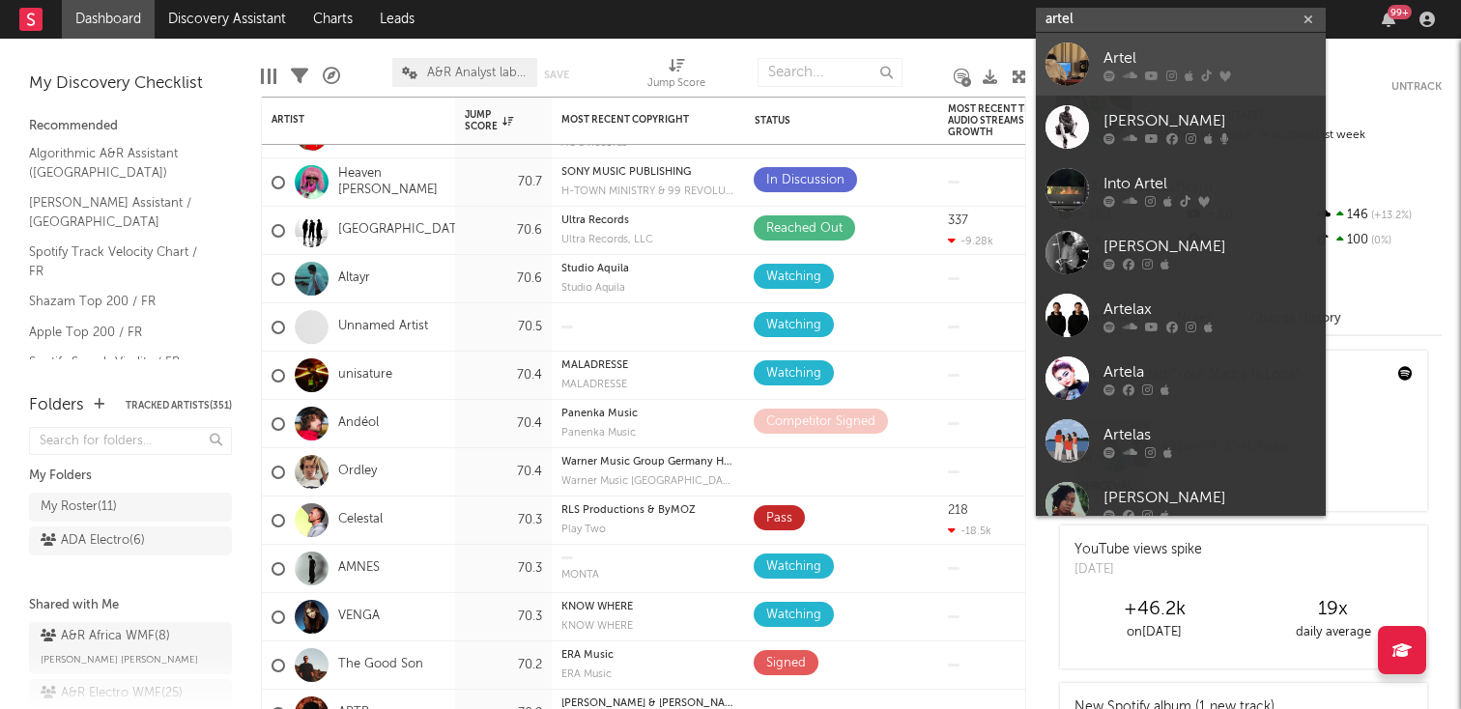
type input "artel"
click at [1105, 42] on link "Artel" at bounding box center [1181, 64] width 290 height 63
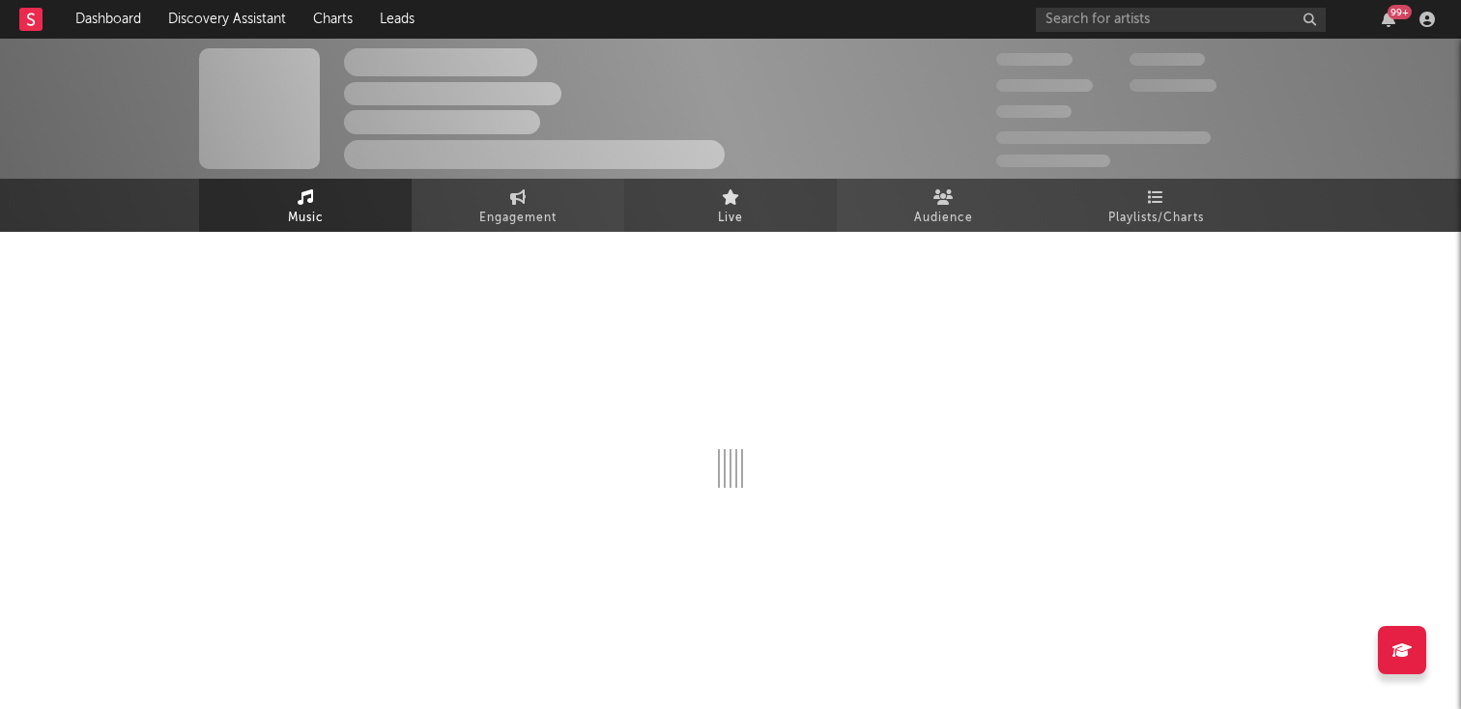
select select "6m"
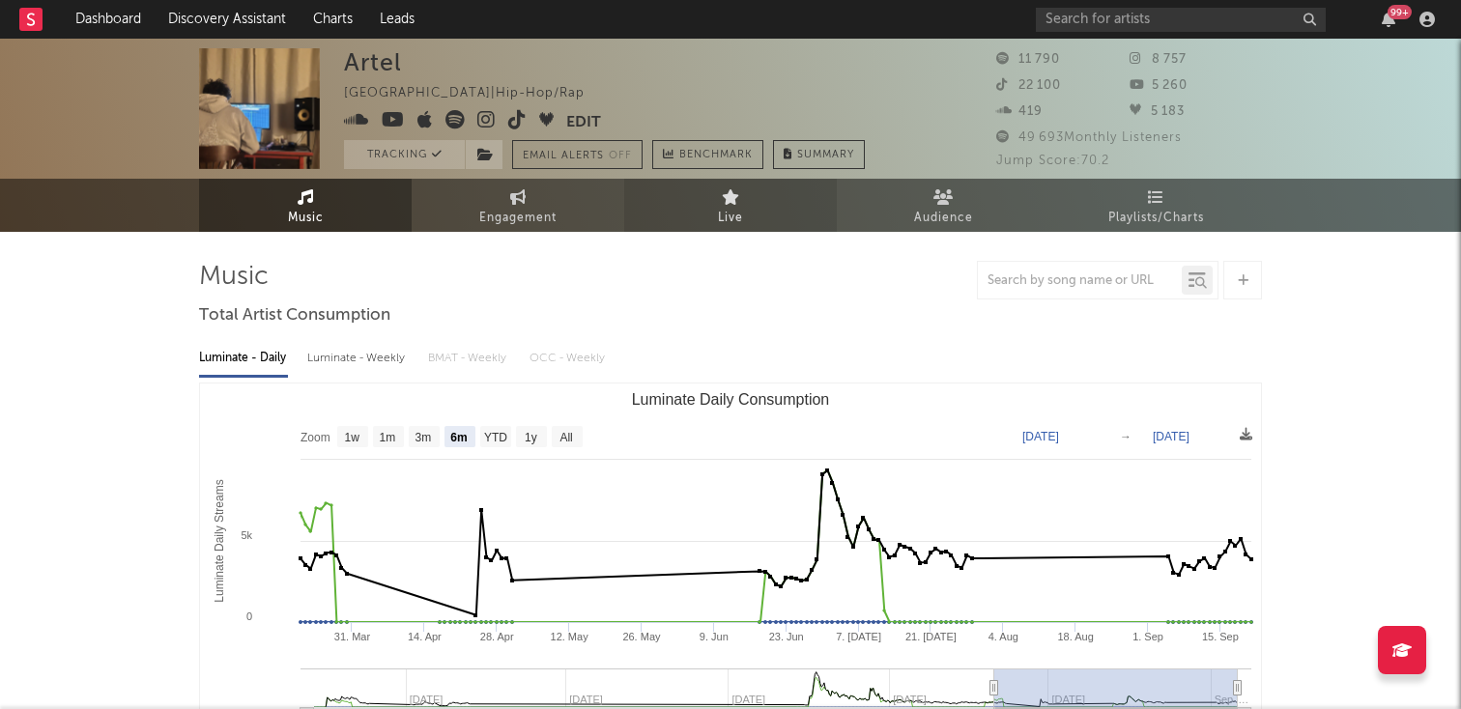
select select "6m"
click at [1083, 14] on input "text" at bounding box center [1181, 20] width 290 height 24
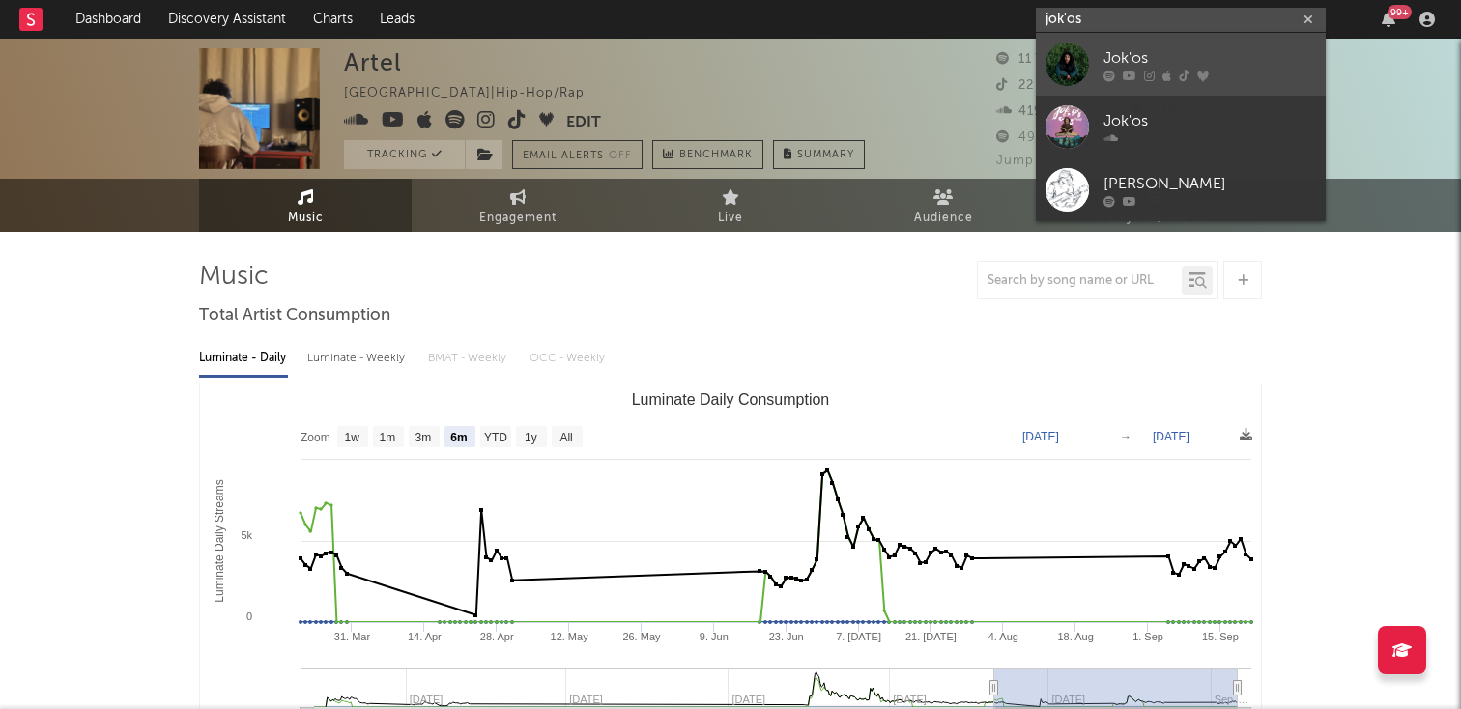
type input "jok'os"
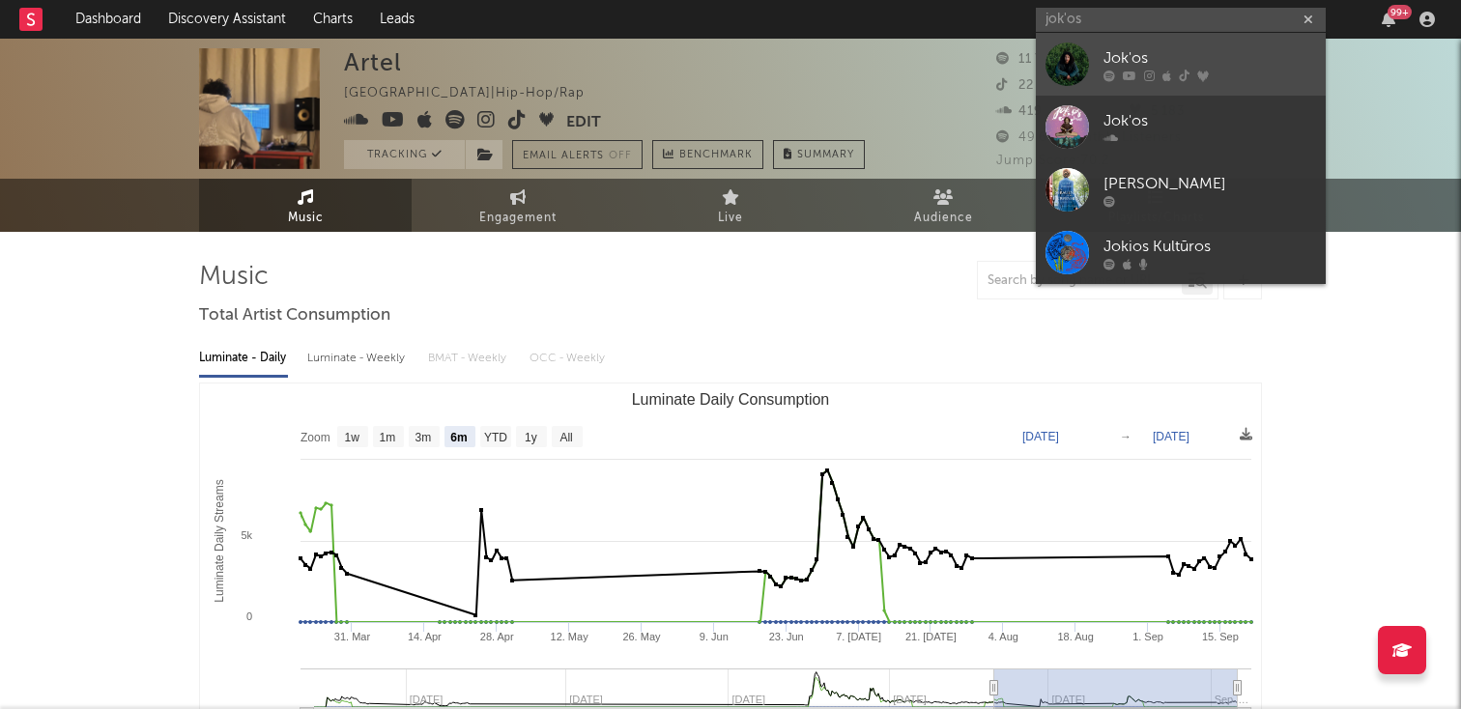
click at [1131, 65] on div "Jok'os" at bounding box center [1210, 57] width 213 height 23
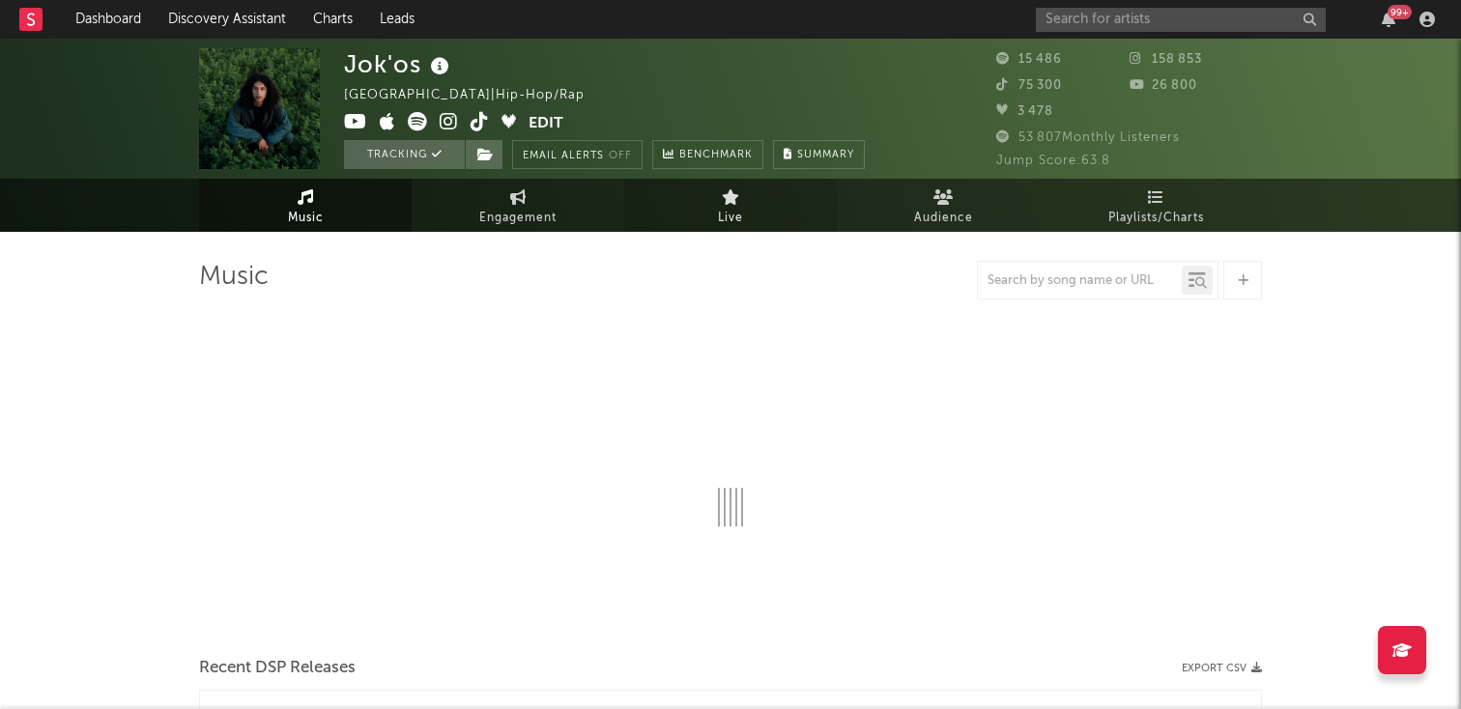
select select "6m"
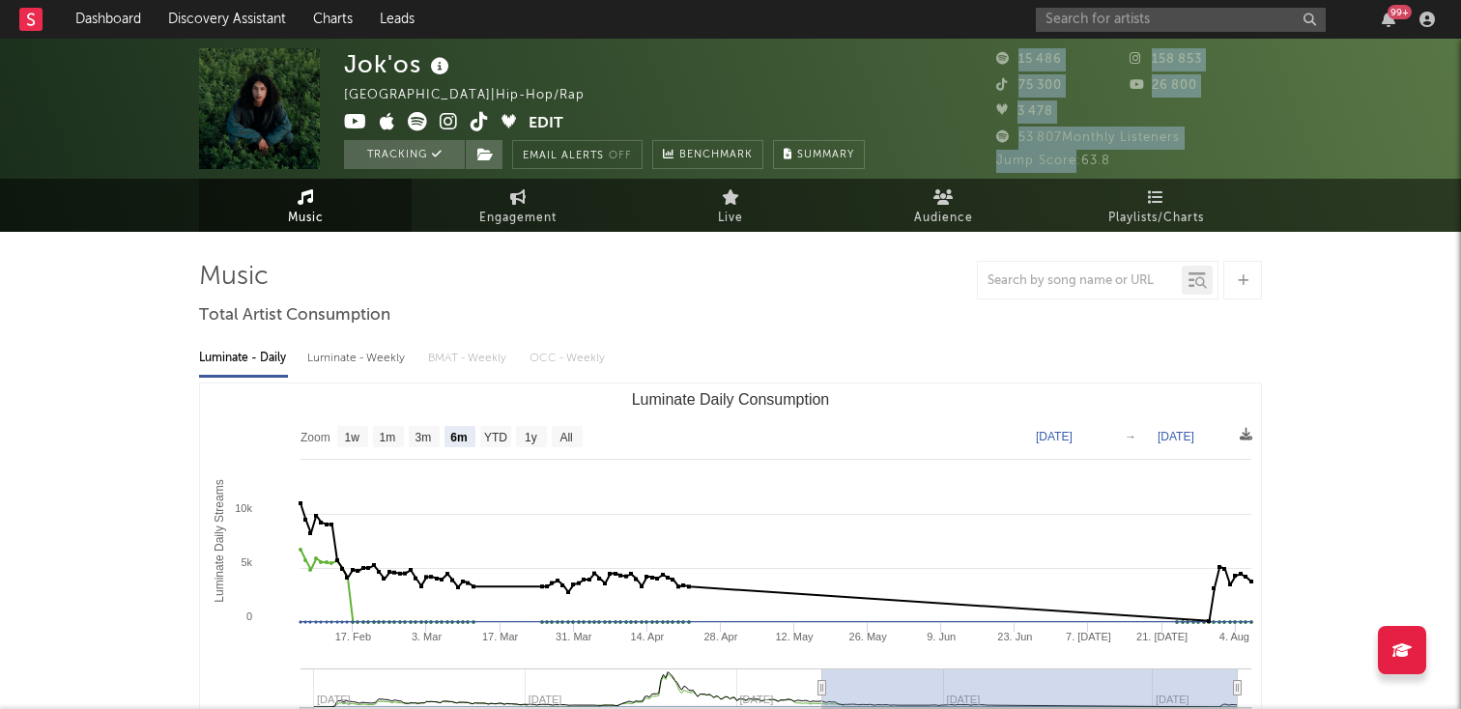
drag, startPoint x: 1112, startPoint y: 172, endPoint x: 1073, endPoint y: 159, distance: 41.0
click at [1073, 159] on div "Jok'os France | Hip-Hop/Rap Edit Tracking Email Alerts Off Benchmark Summary 15…" at bounding box center [730, 109] width 1461 height 140
click at [1073, 159] on span "Jump Score: 63.8" at bounding box center [1054, 161] width 114 height 13
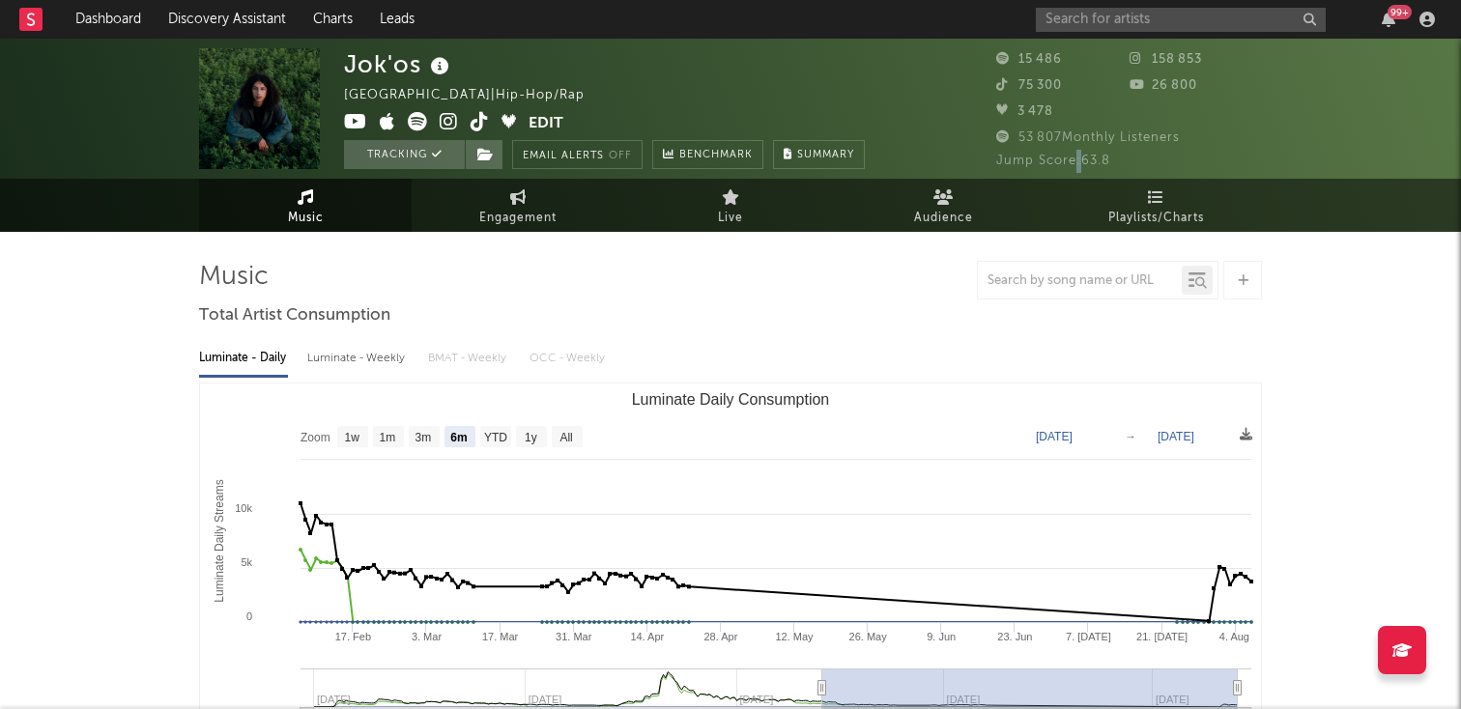
click at [1073, 159] on span "Jump Score: 63.8" at bounding box center [1054, 161] width 114 height 13
click at [1080, 159] on span "Jump Score: 63.8" at bounding box center [1054, 161] width 114 height 13
click at [1101, 159] on span "Jump Score: 63.8" at bounding box center [1054, 161] width 114 height 13
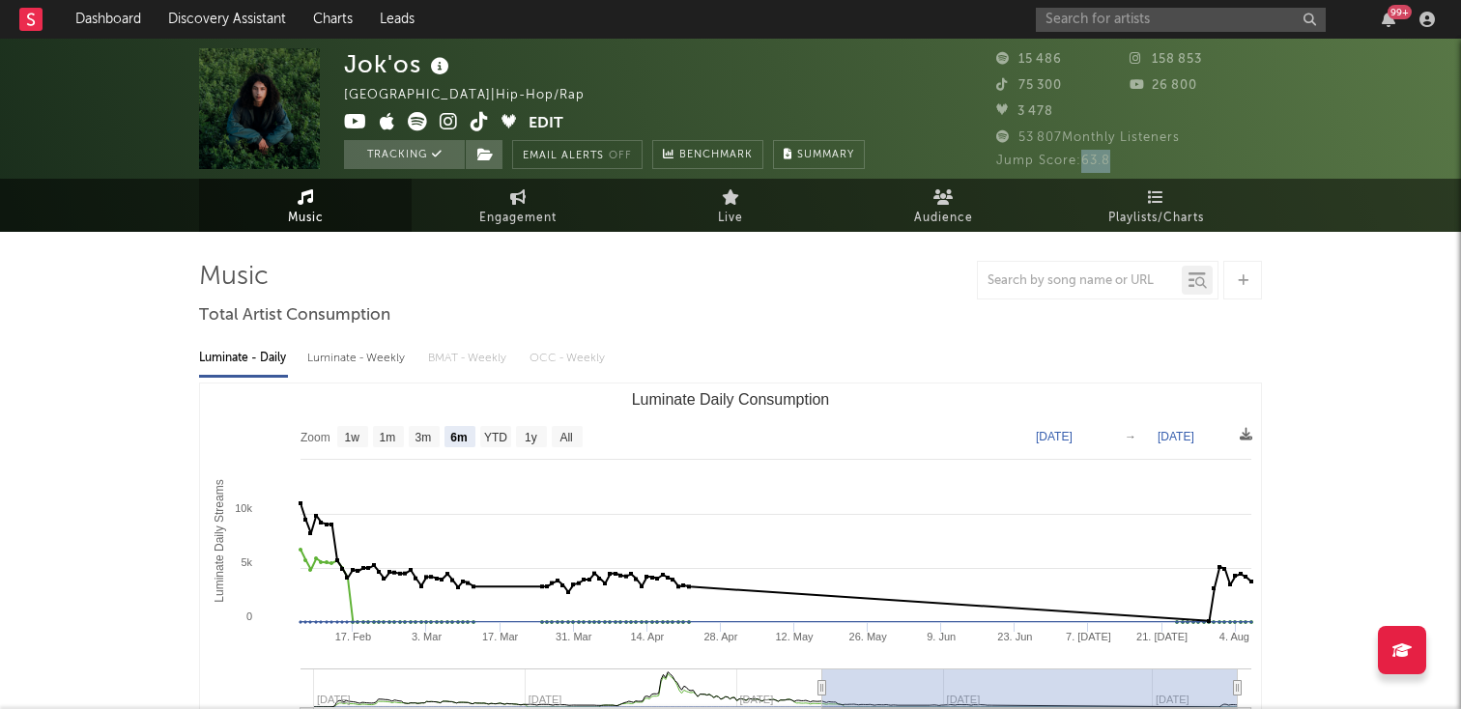
click at [1101, 159] on span "Jump Score: 63.8" at bounding box center [1054, 161] width 114 height 13
click at [1049, 161] on span "Jump Score: 63.8" at bounding box center [1054, 161] width 114 height 13
drag, startPoint x: 1008, startPoint y: 132, endPoint x: 1101, endPoint y: 132, distance: 92.8
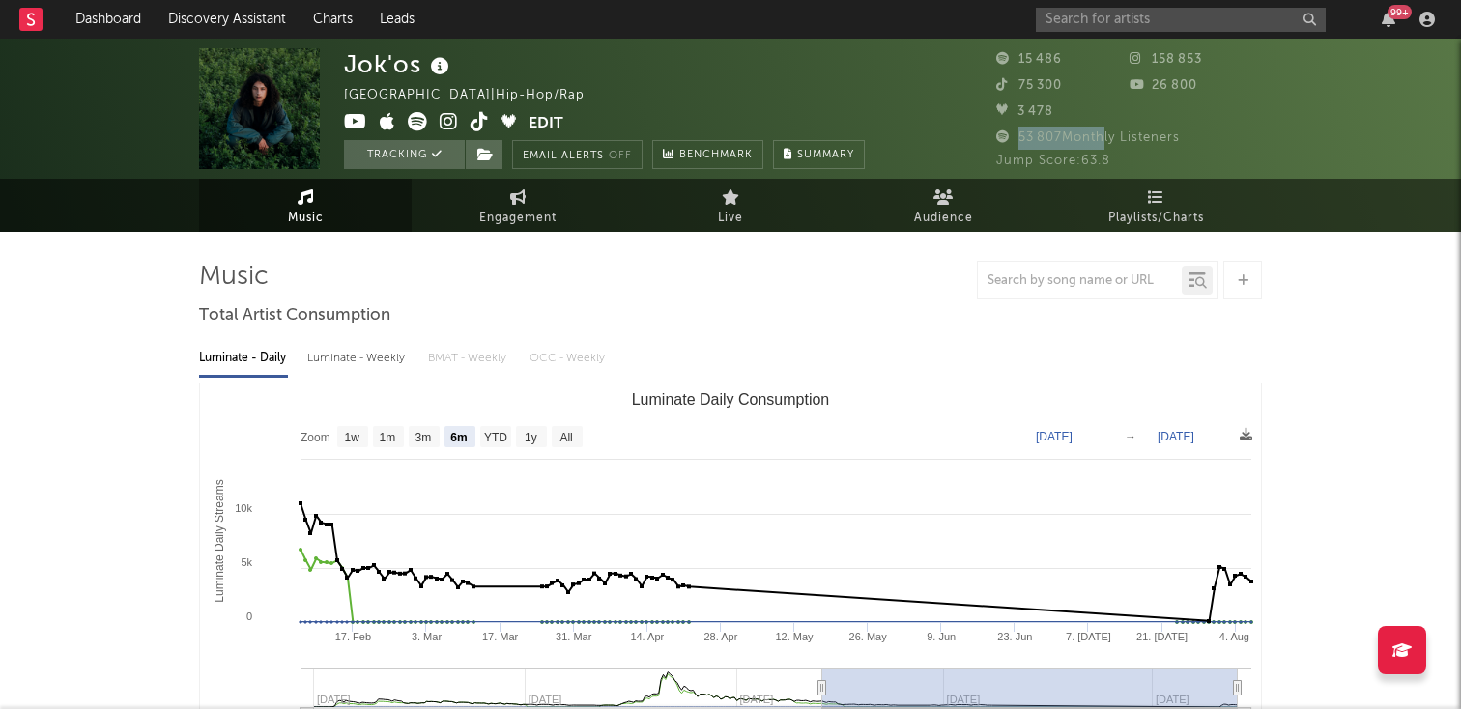
click at [1101, 132] on span "53 807 Monthly Listeners" at bounding box center [1089, 137] width 184 height 13
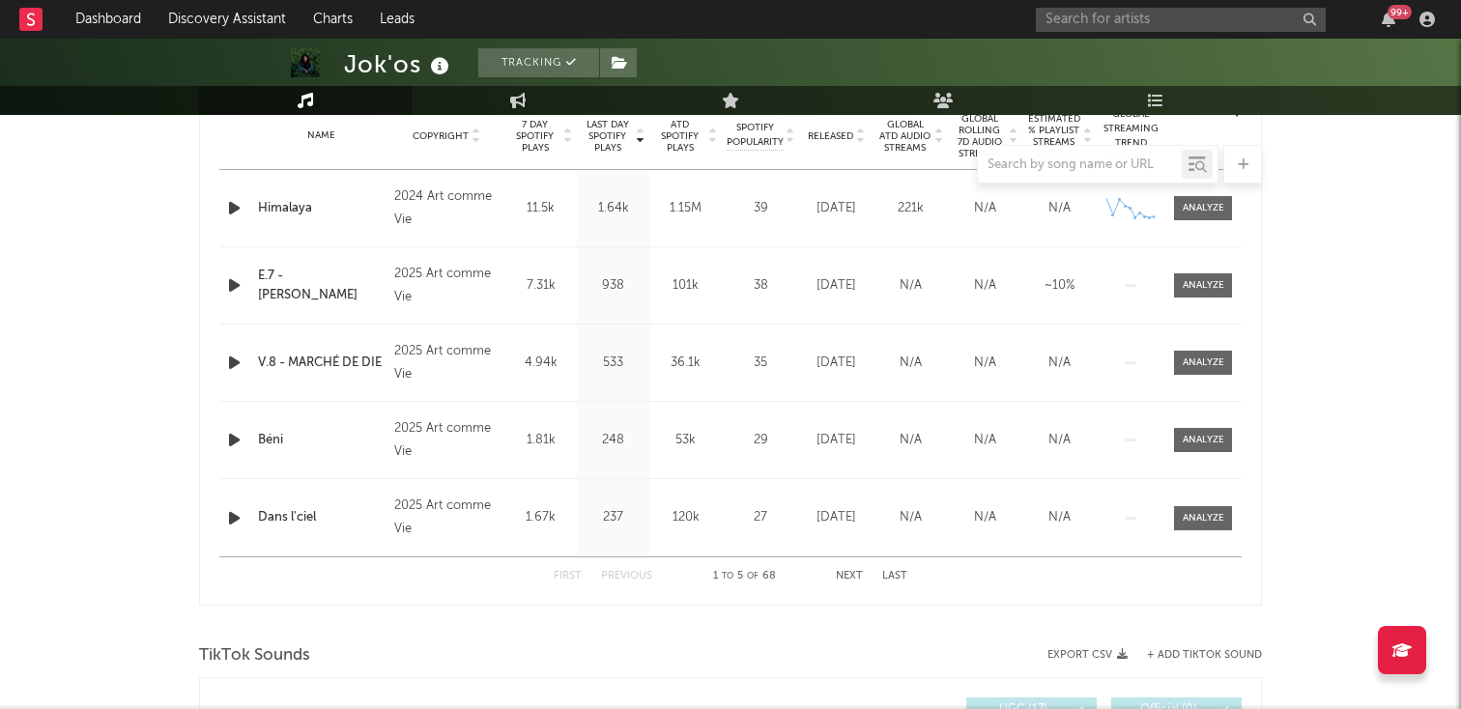
scroll to position [796, 0]
click at [473, 136] on icon at bounding box center [476, 139] width 10 height 8
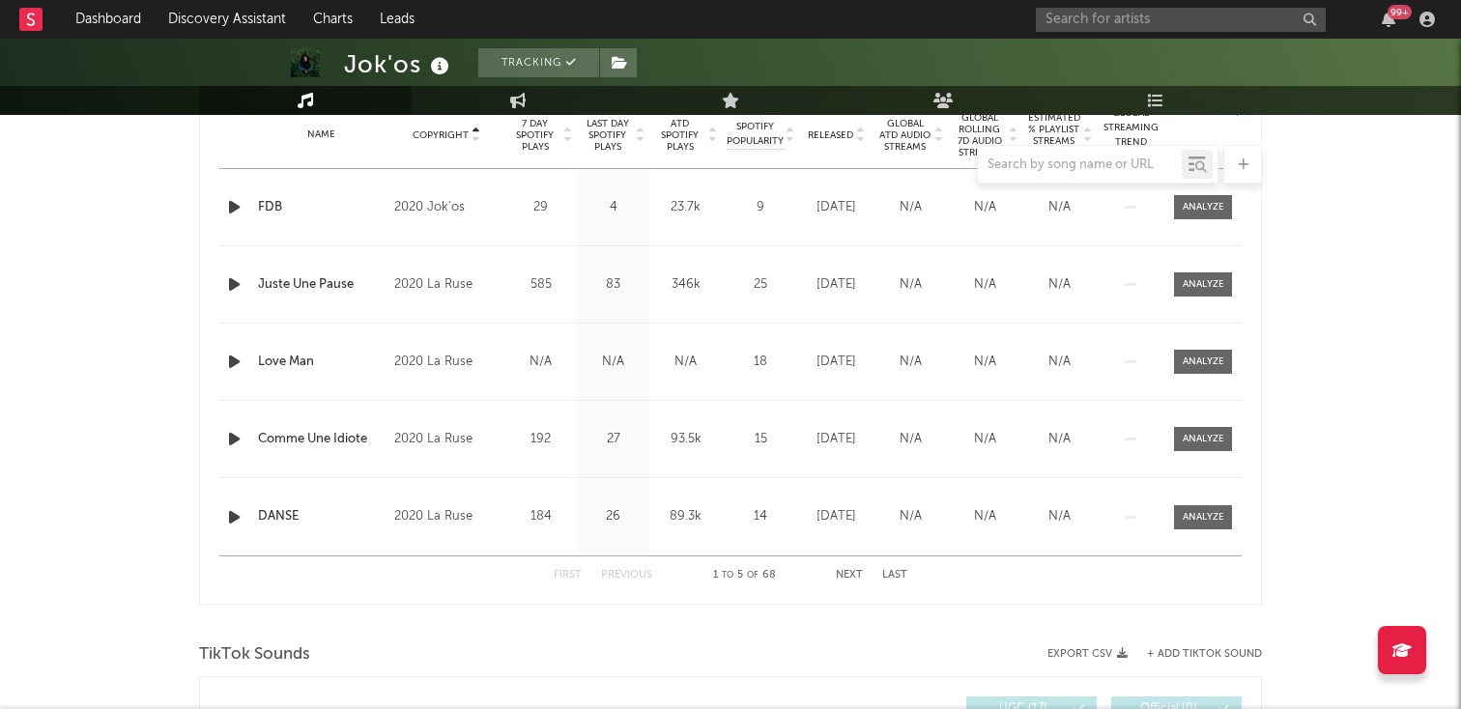
click at [902, 569] on div "First Previous 1 to 5 of 68 Next Last" at bounding box center [731, 576] width 354 height 38
click at [847, 583] on div "First Previous 1 to 5 of 68 Next Last" at bounding box center [731, 576] width 354 height 38
click at [839, 567] on div "First Previous 1 to 5 of 68 Next Last" at bounding box center [731, 576] width 354 height 38
click at [852, 145] on div at bounding box center [730, 164] width 1063 height 39
click at [855, 145] on div at bounding box center [730, 164] width 1063 height 39
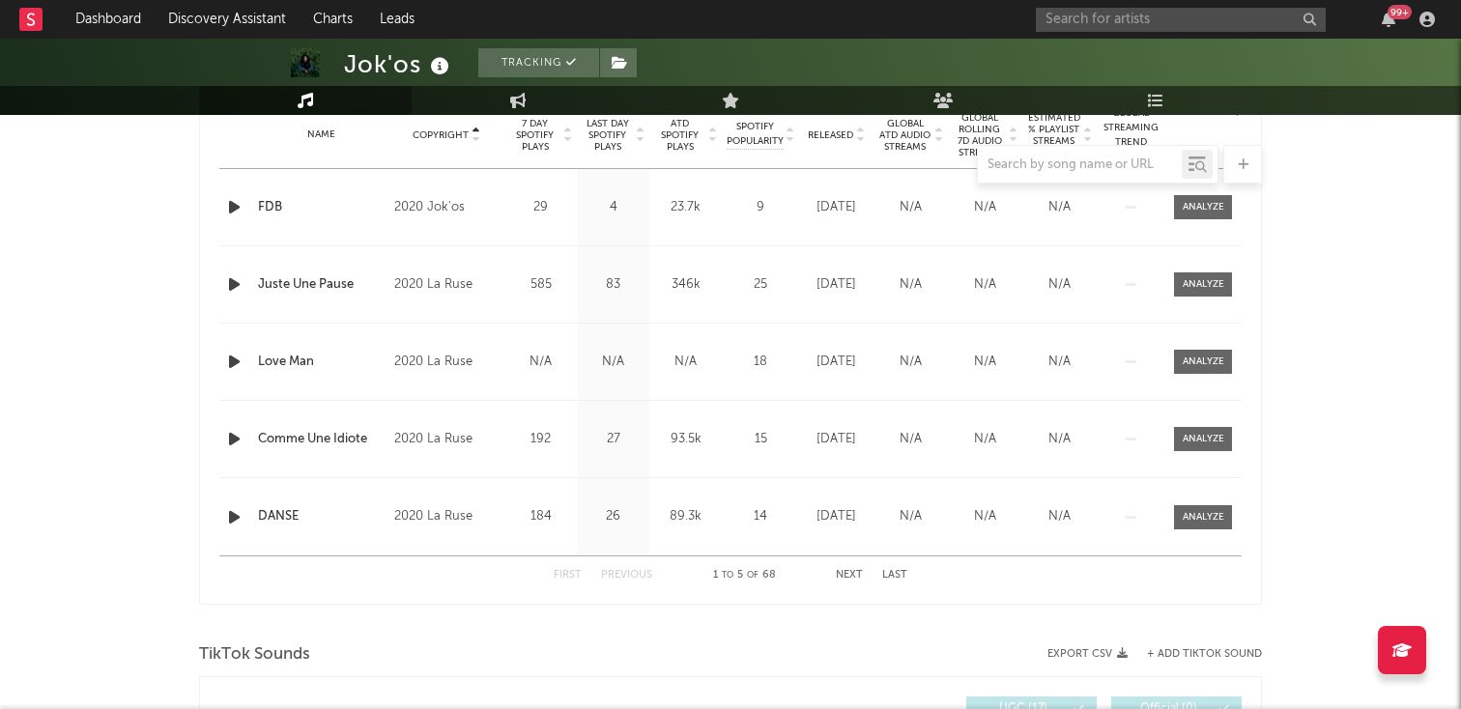
click at [859, 145] on div at bounding box center [730, 164] width 1063 height 39
click at [859, 139] on icon at bounding box center [860, 139] width 10 height 8
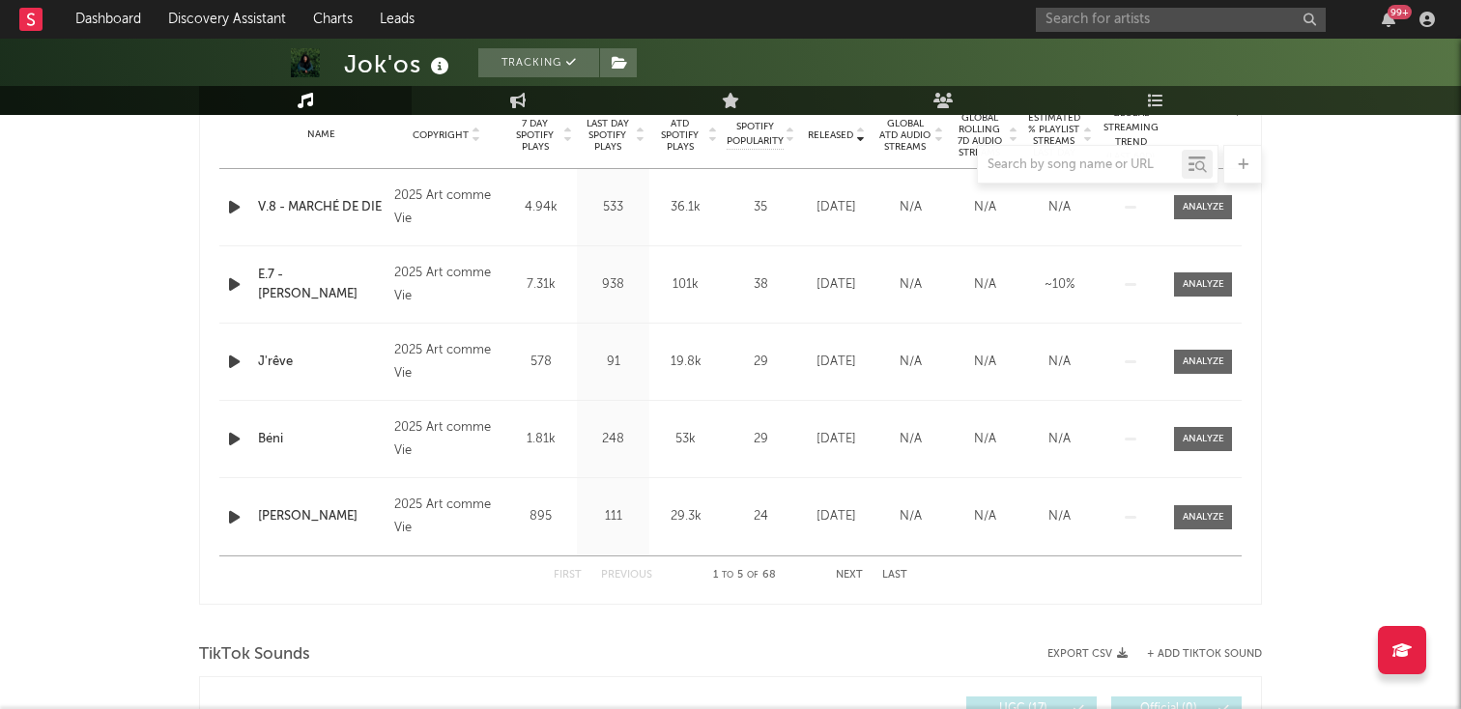
click at [862, 559] on div "First Previous 1 to 5 of 68 Next Last" at bounding box center [731, 576] width 354 height 38
click at [849, 571] on button "Next" at bounding box center [849, 575] width 27 height 11
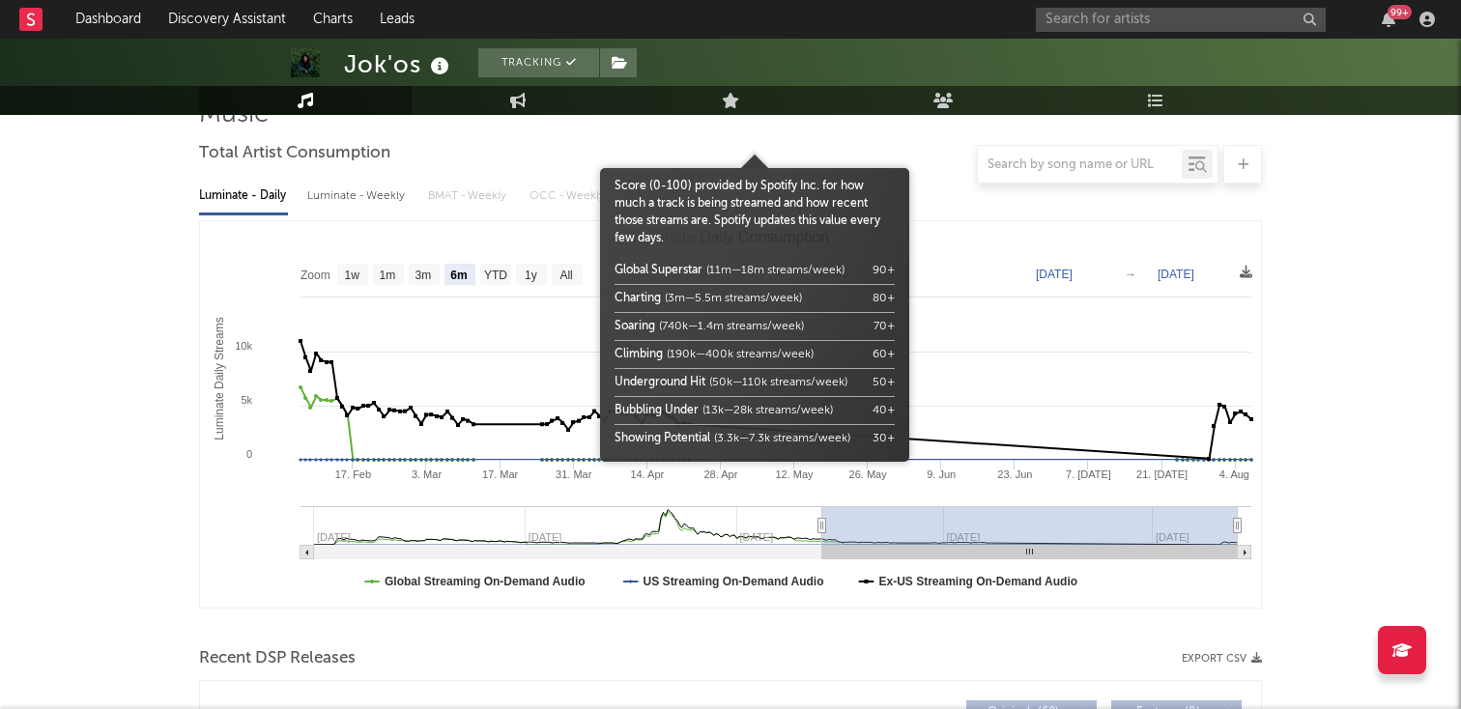
scroll to position [0, 0]
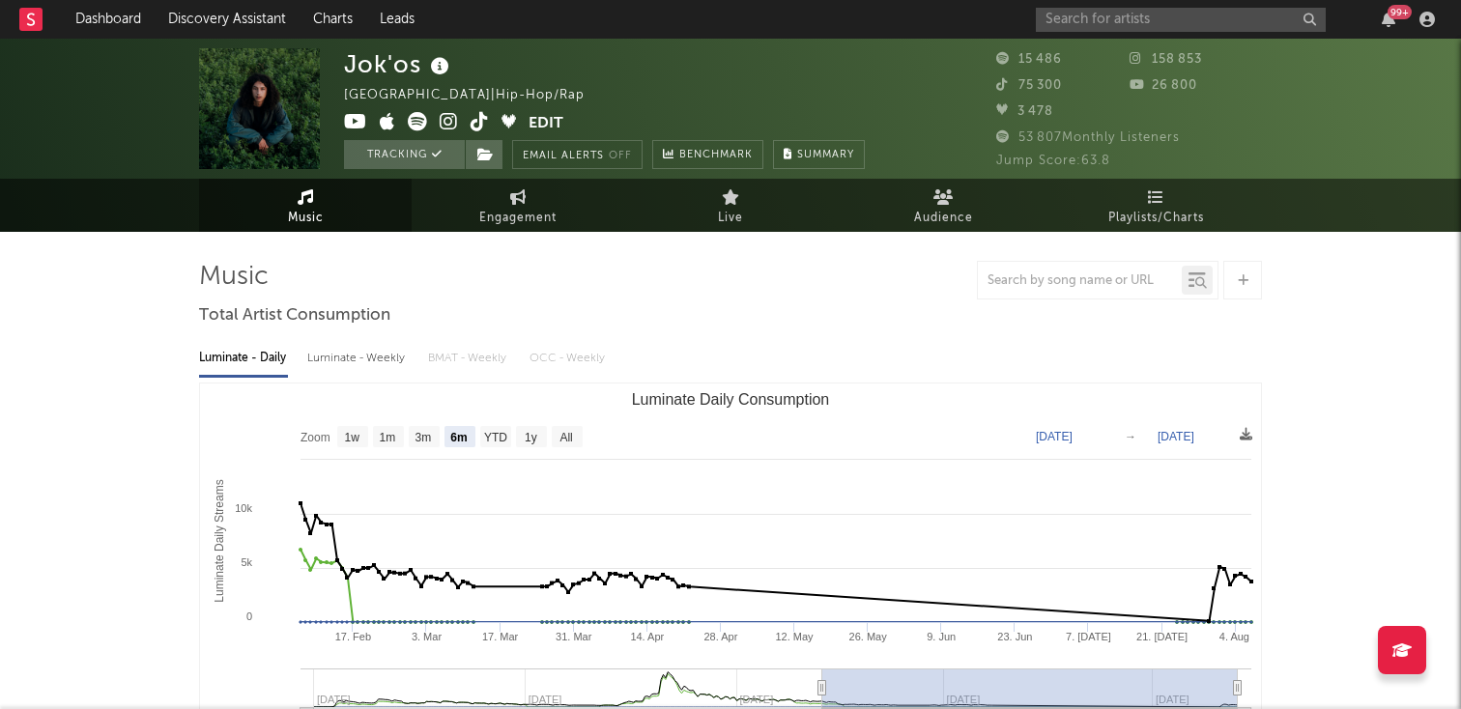
click at [1071, 35] on div "99 +" at bounding box center [1239, 19] width 406 height 39
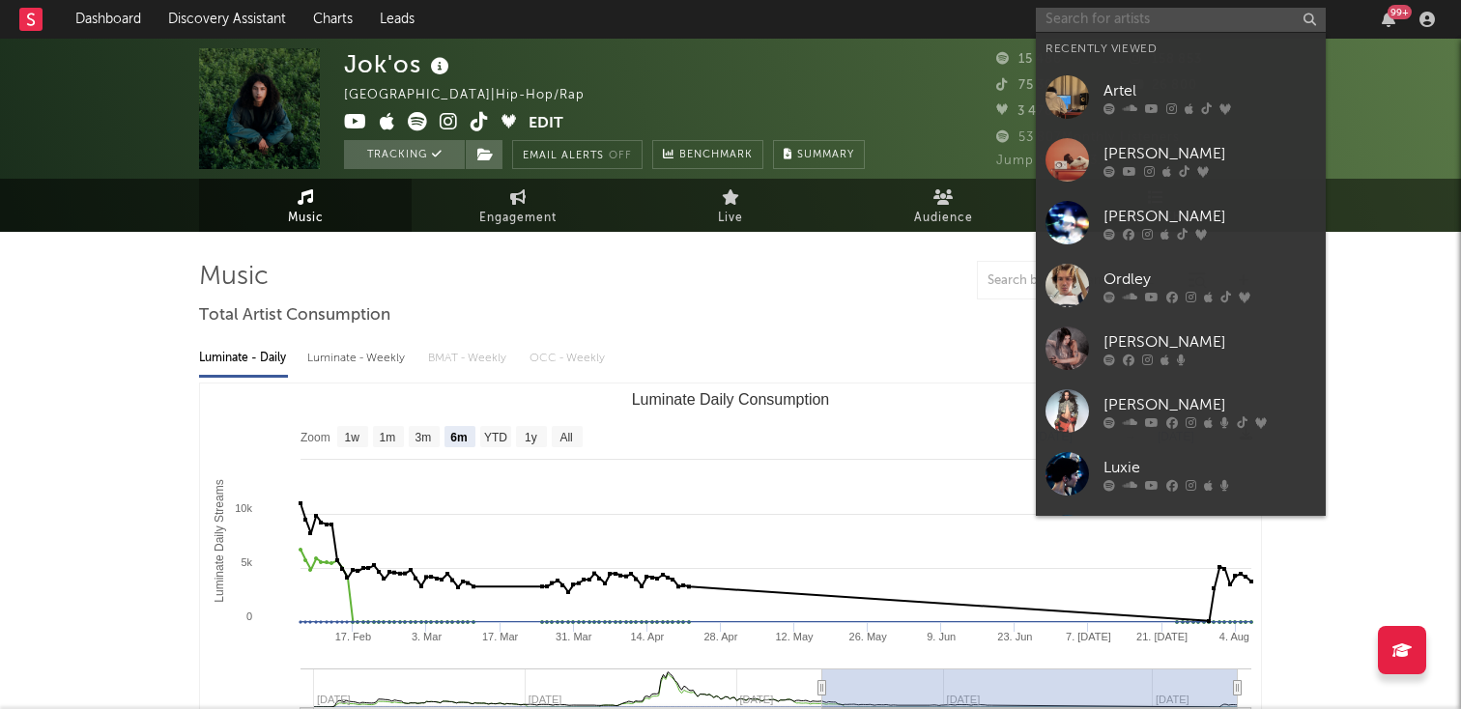
click at [1067, 13] on input "text" at bounding box center [1181, 20] width 290 height 24
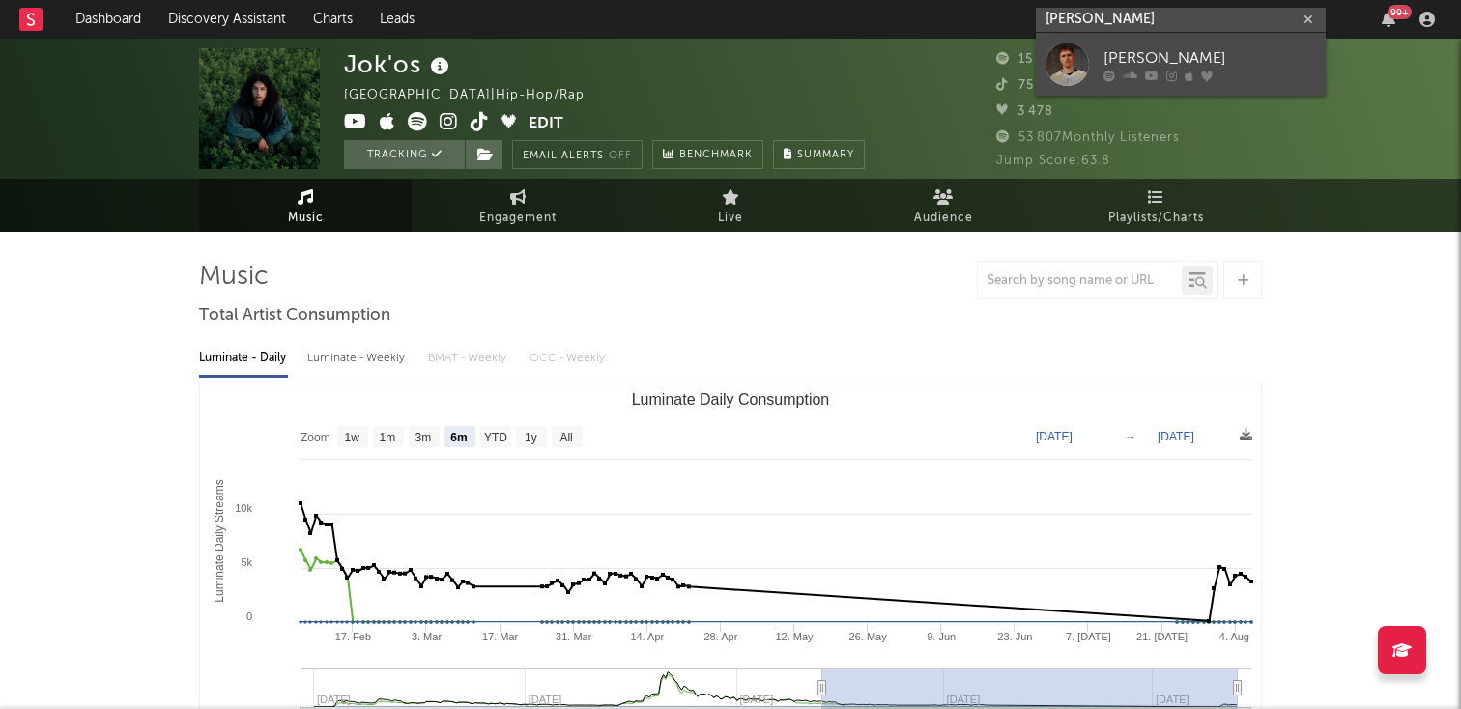
type input "[PERSON_NAME]"
click at [1107, 78] on icon at bounding box center [1110, 76] width 12 height 12
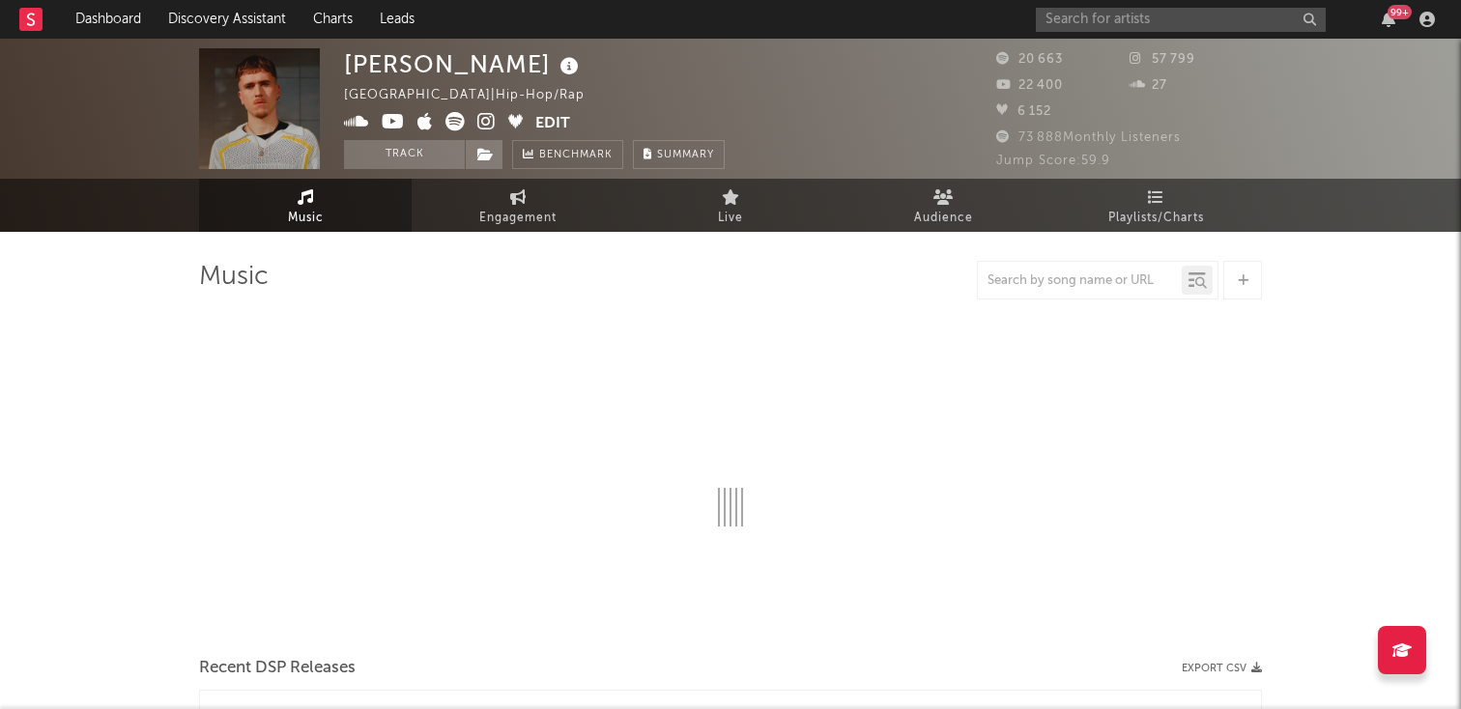
click at [414, 170] on div "[PERSON_NAME] France | Hip-Hop/Rap Edit Track Benchmark Summary 20 663 57 799 2…" at bounding box center [730, 109] width 1461 height 140
click at [406, 162] on button "Track" at bounding box center [404, 154] width 121 height 29
select select "6m"
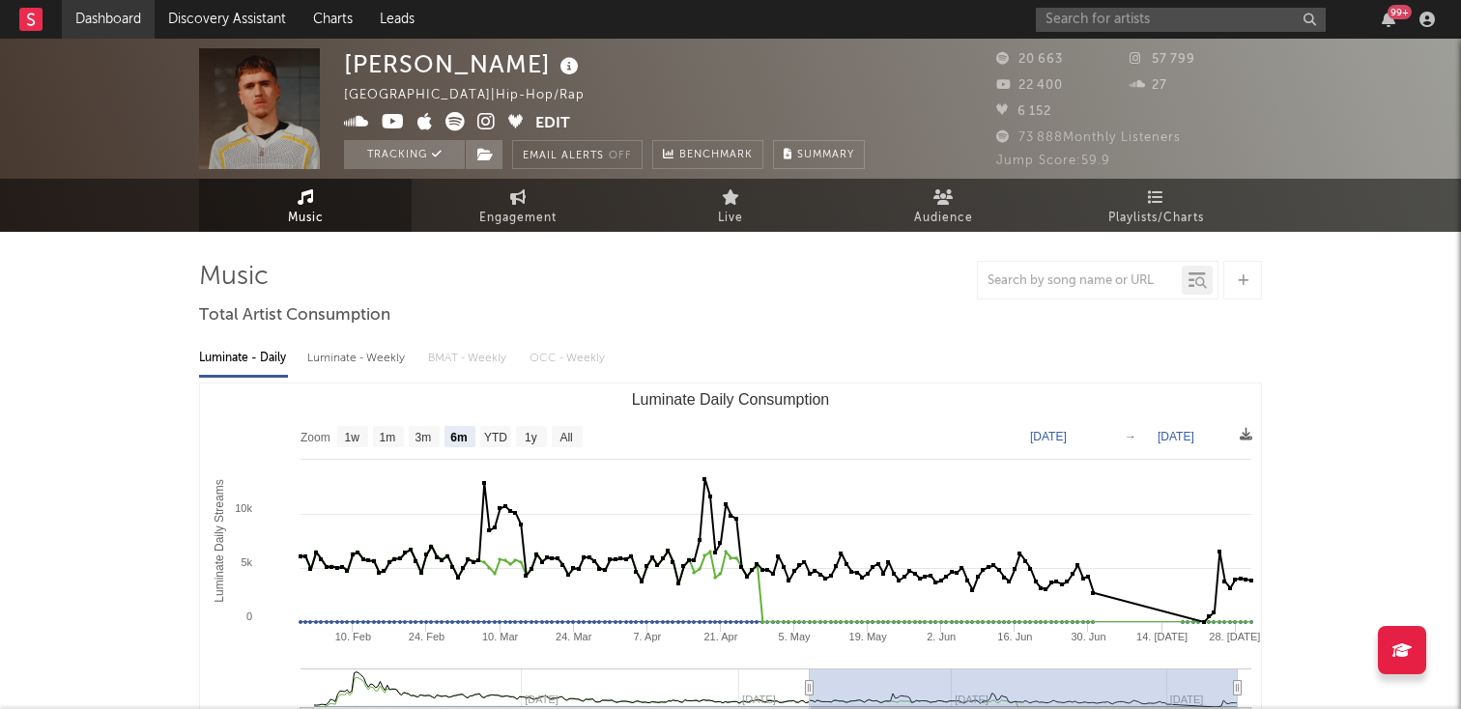
click at [146, 26] on link "Dashboard" at bounding box center [108, 19] width 93 height 39
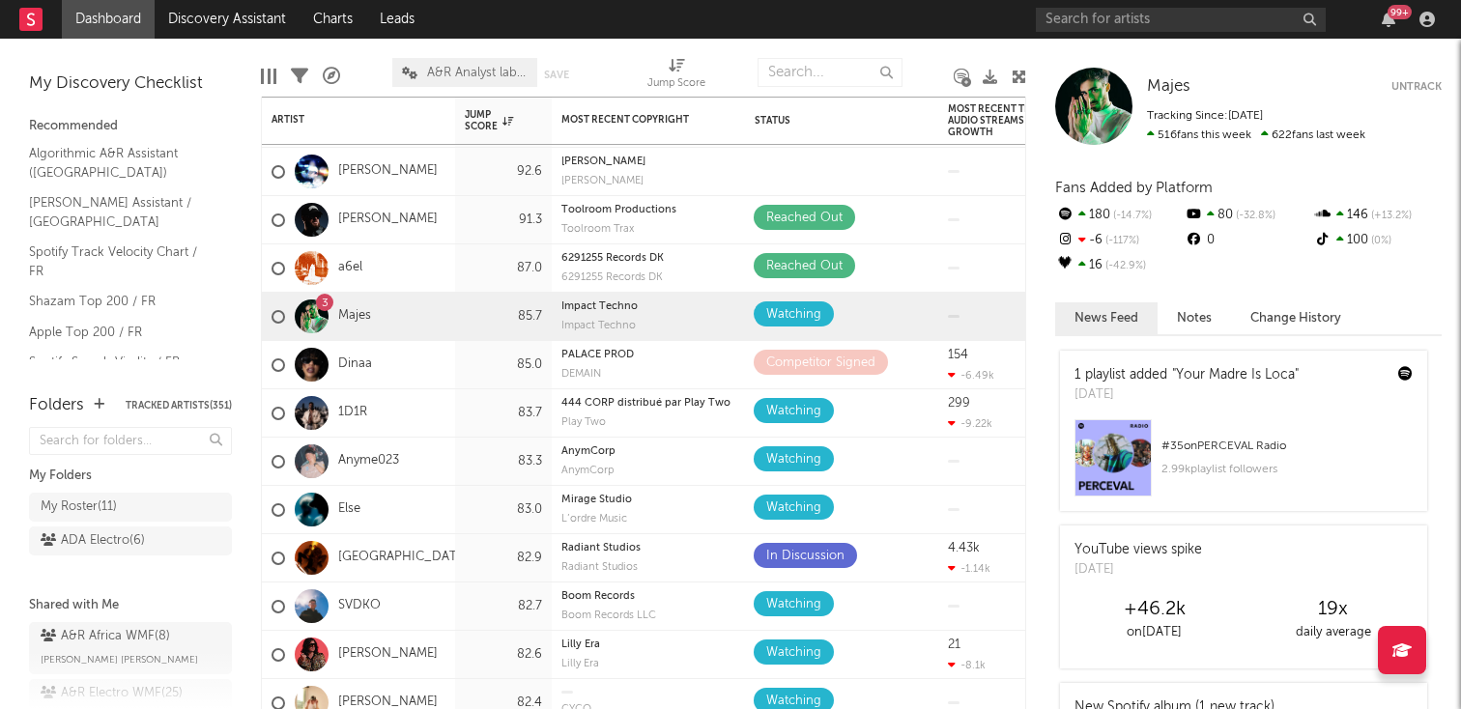
click at [1038, 213] on div "Majes" at bounding box center [1038, 202] width 23 height 38
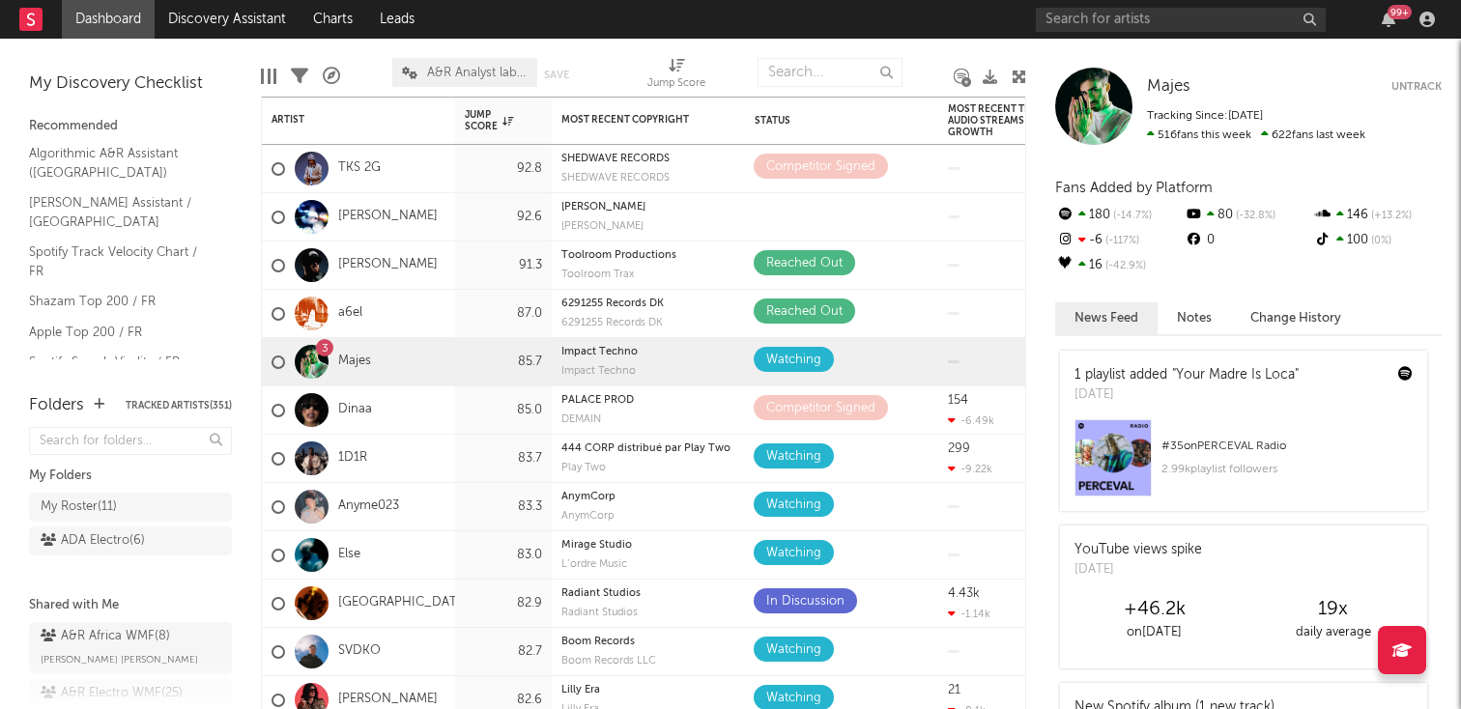
click at [150, 14] on link "Dashboard" at bounding box center [108, 19] width 93 height 39
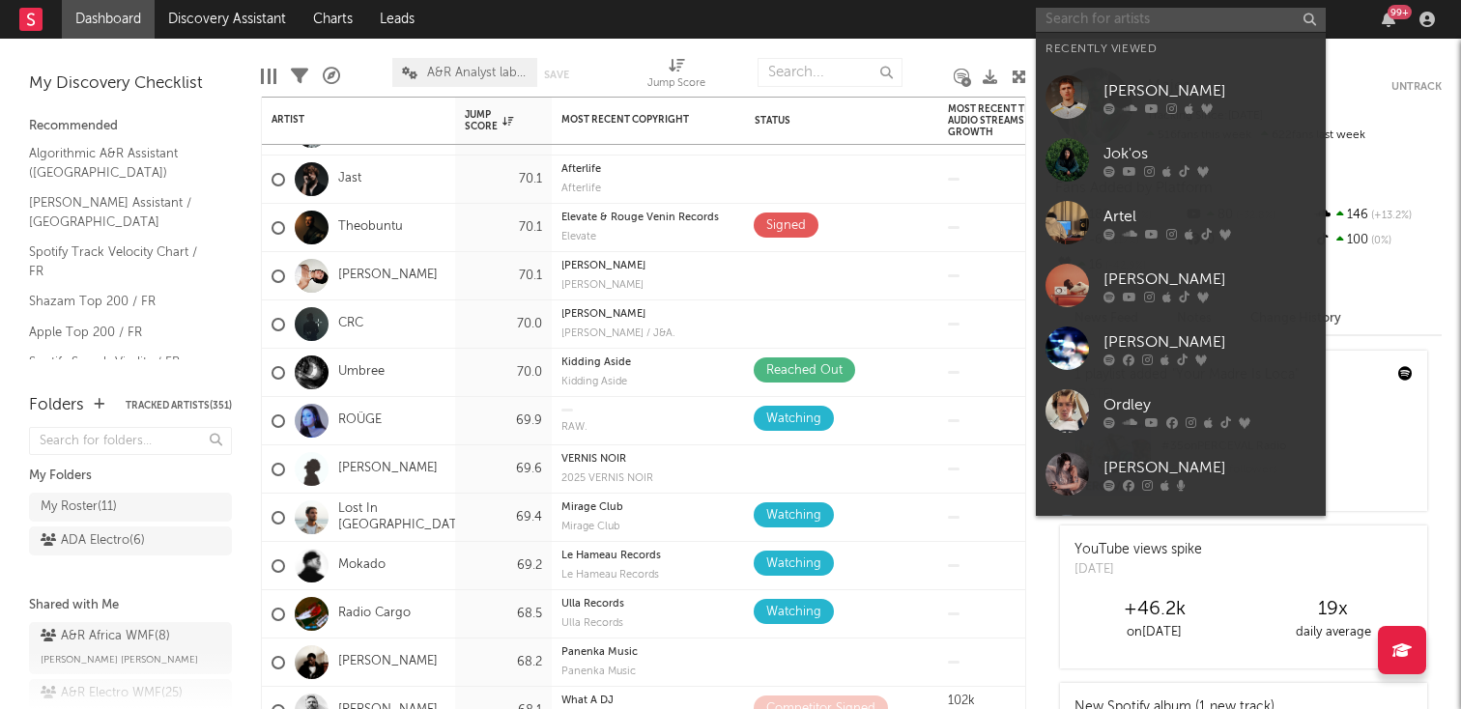
click at [1128, 26] on input "text" at bounding box center [1181, 20] width 290 height 24
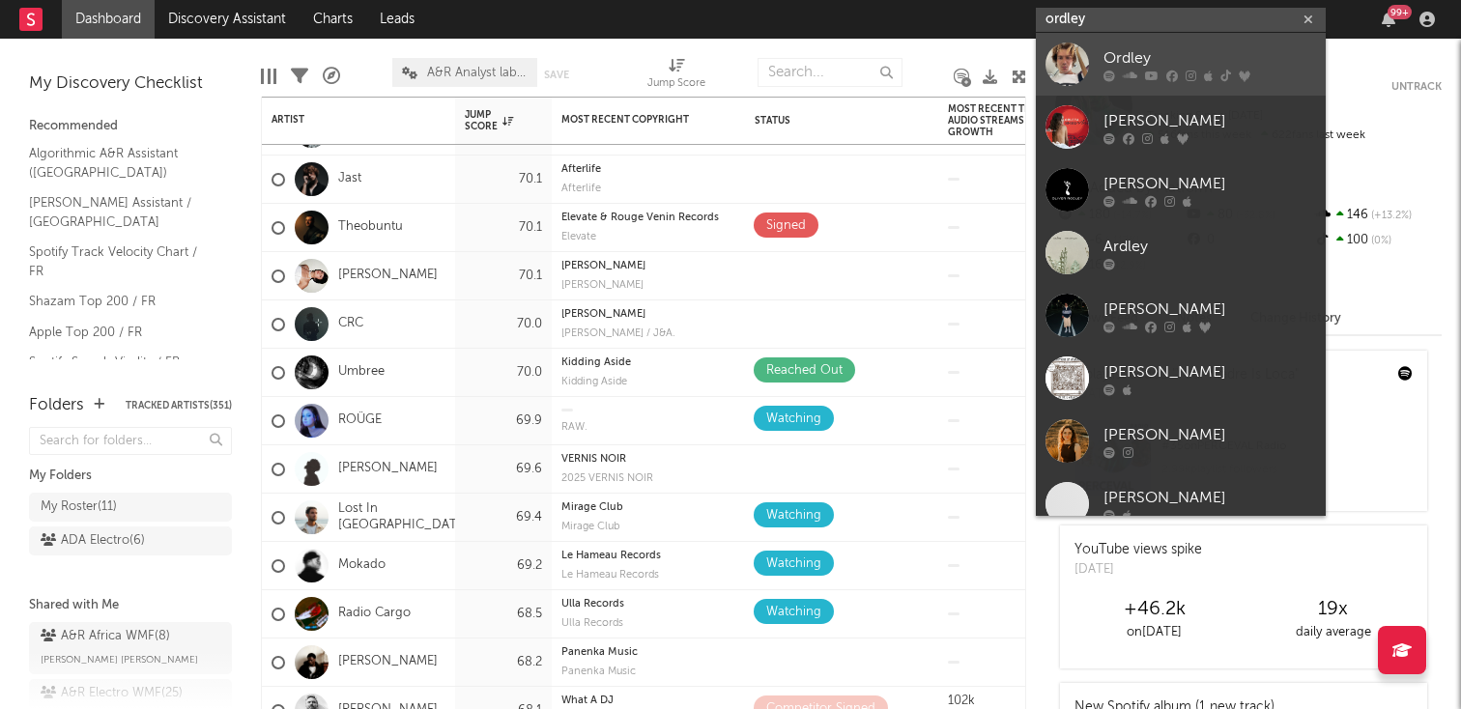
type input "ordley"
click at [1205, 73] on icon at bounding box center [1208, 76] width 9 height 12
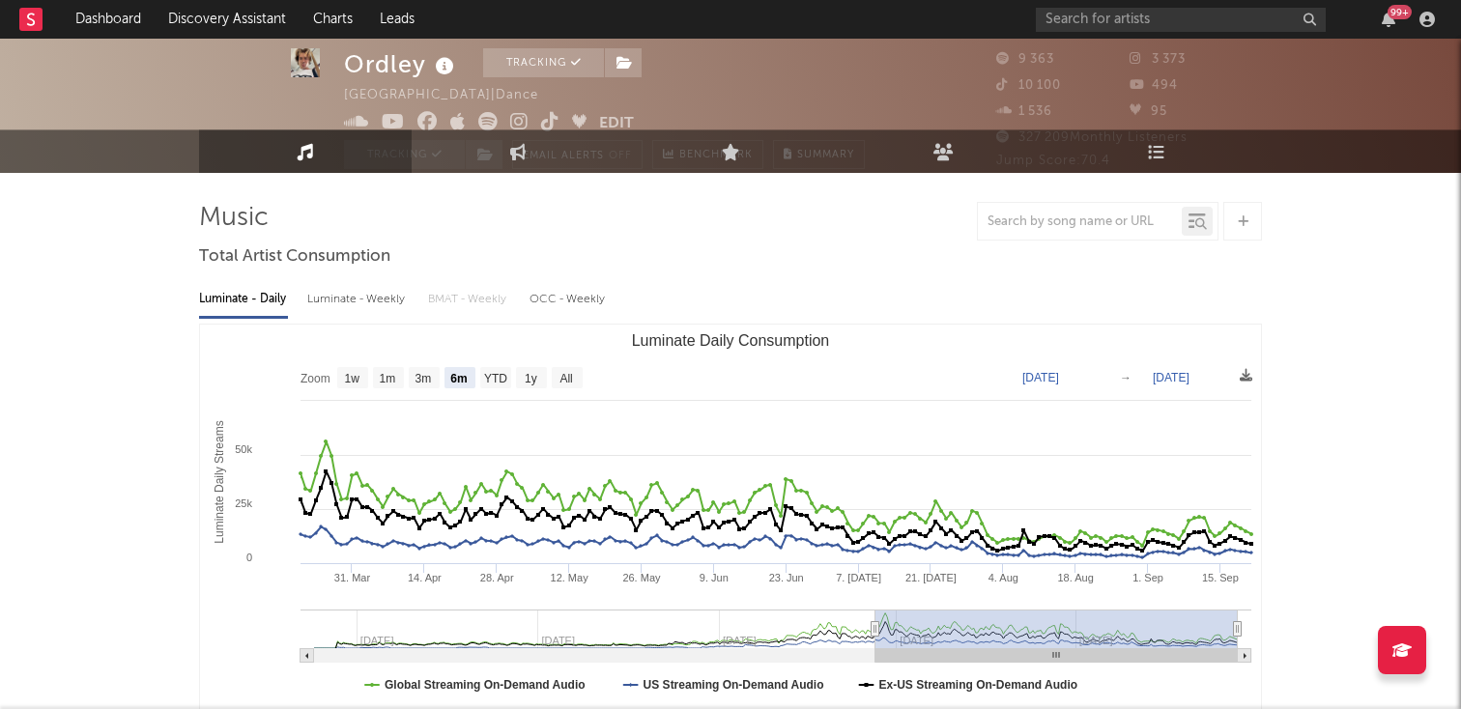
scroll to position [87, 0]
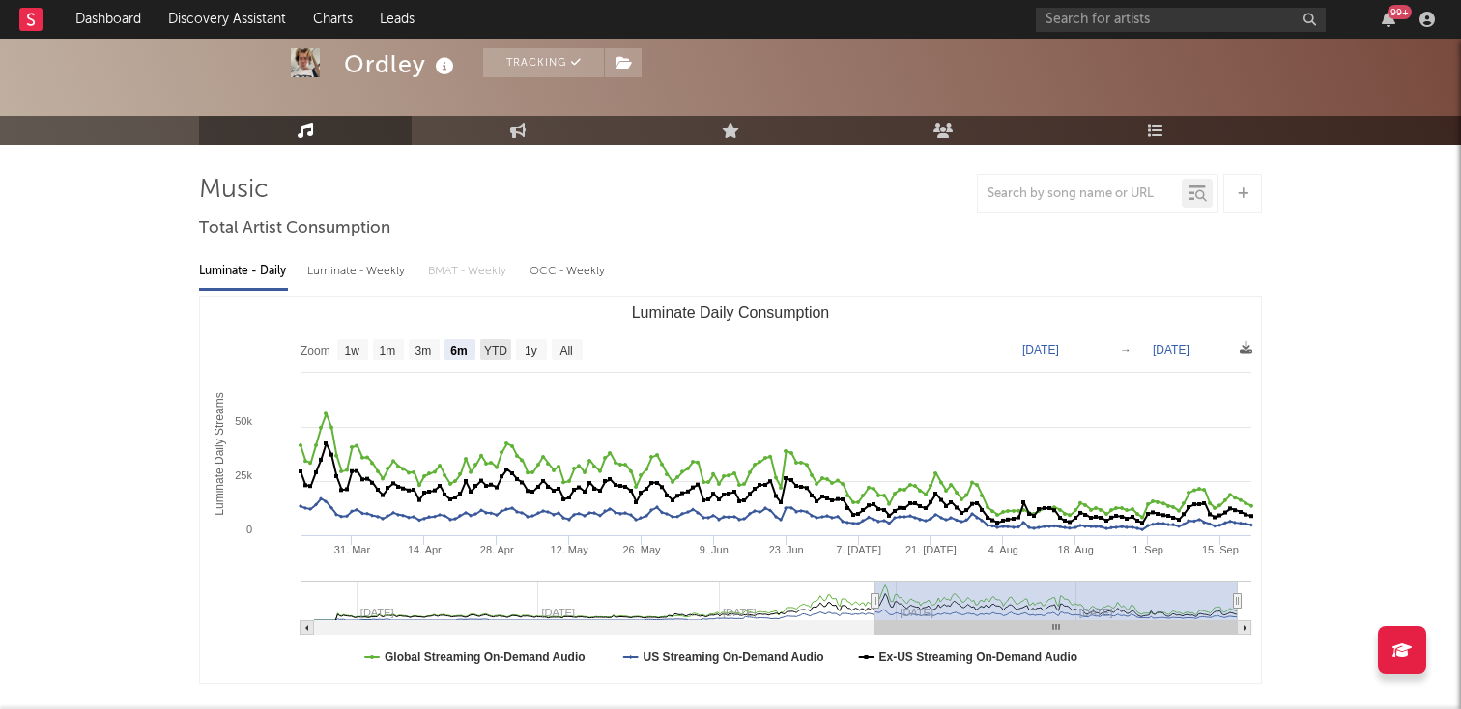
click at [482, 355] on rect "Luminate Daily Consumption" at bounding box center [495, 349] width 31 height 21
select select "YTD"
type input "[DATE]"
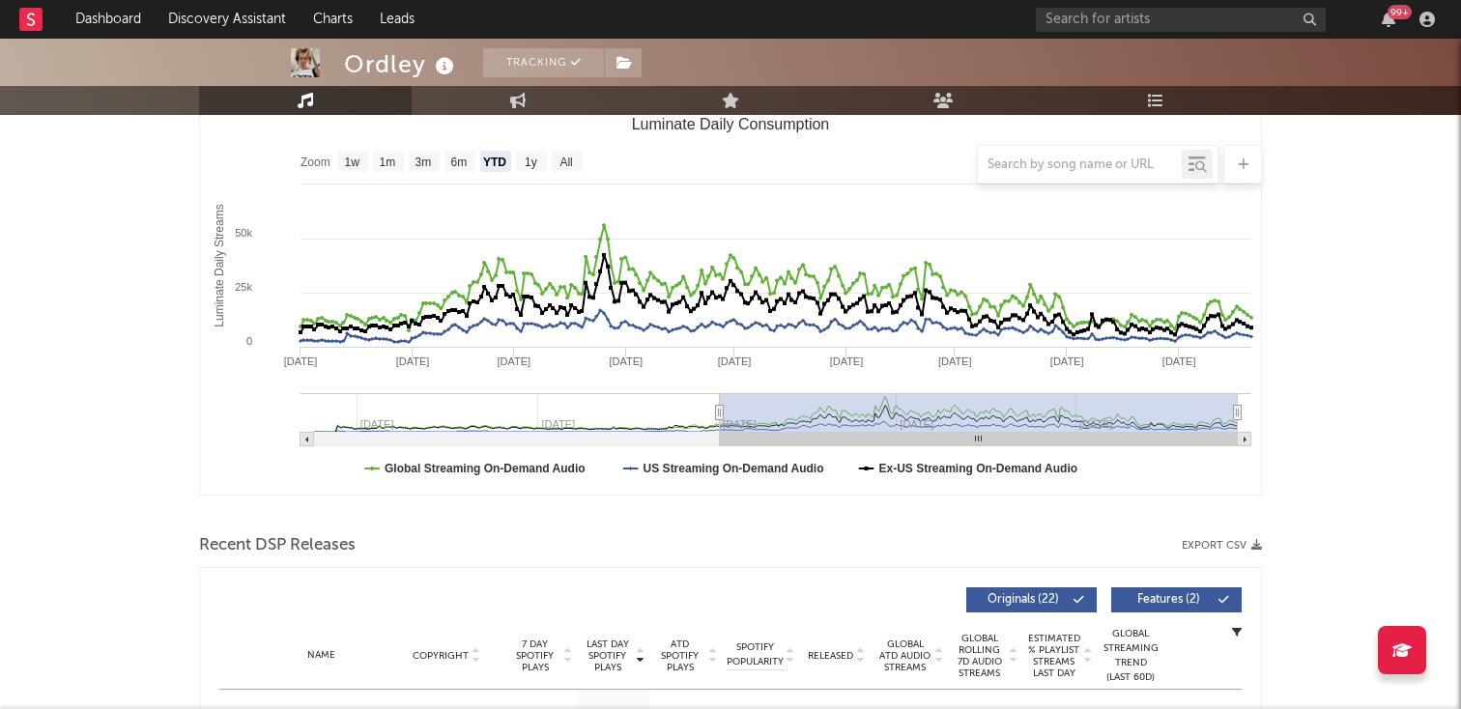
scroll to position [0, 0]
